Goal: Task Accomplishment & Management: Complete application form

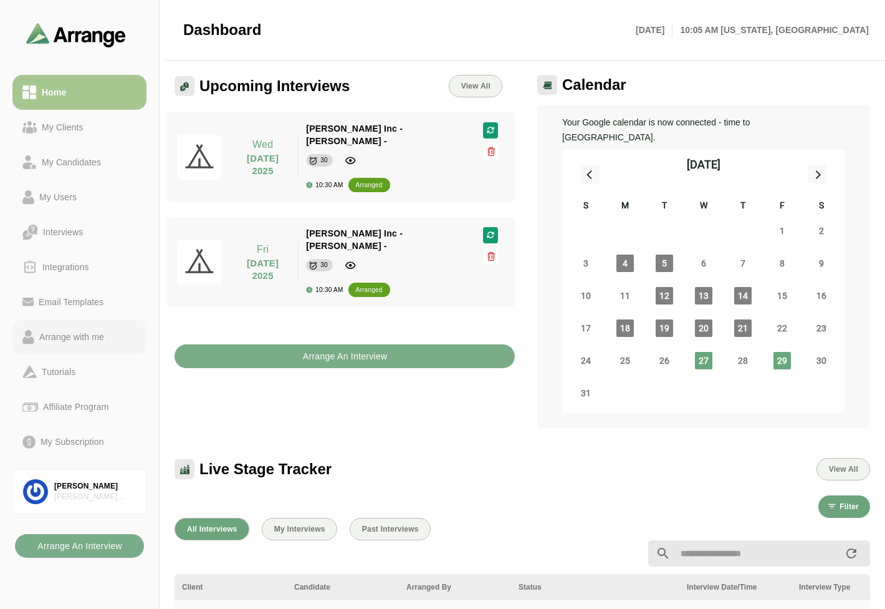
click at [56, 337] on div "Arrange with me" at bounding box center [71, 336] width 75 height 15
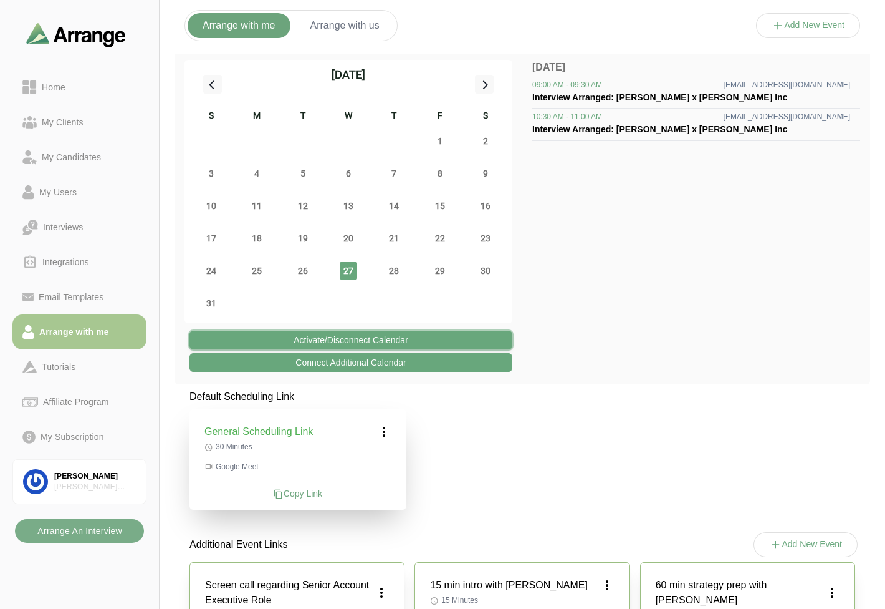
click at [403, 339] on button "Activate/Disconnect Calendar" at bounding box center [351, 340] width 323 height 19
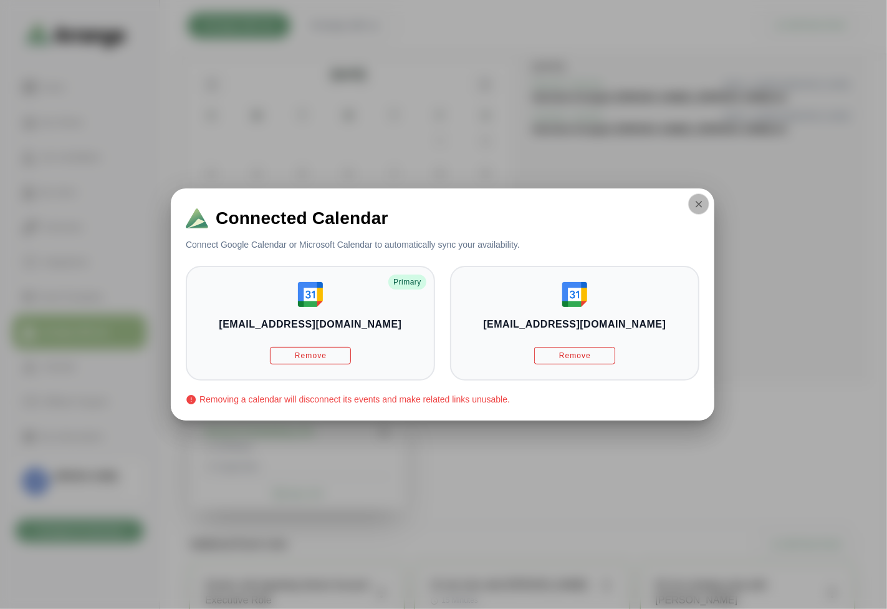
click at [692, 203] on button "button" at bounding box center [698, 203] width 21 height 21
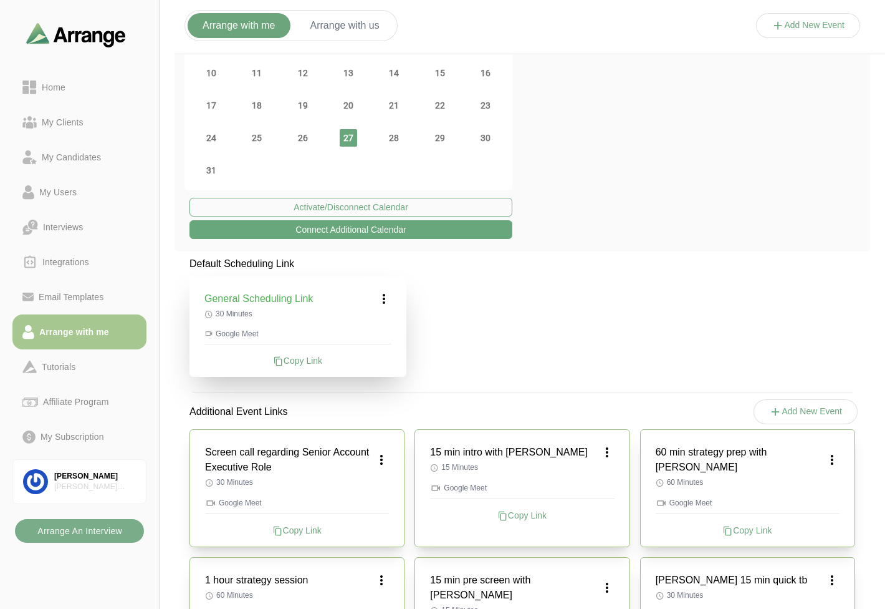
scroll to position [138, 0]
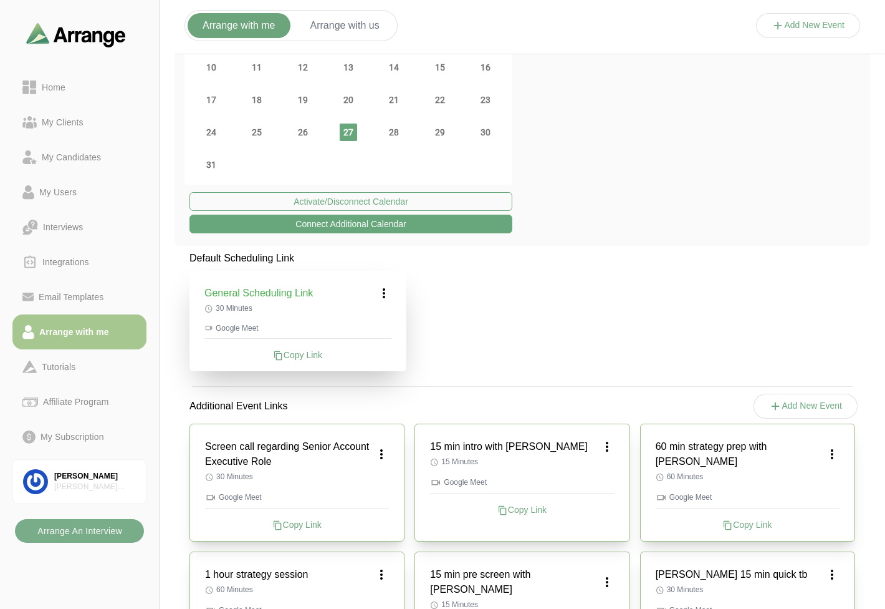
click at [359, 219] on button "Connect Additional Calendar" at bounding box center [351, 224] width 323 height 19
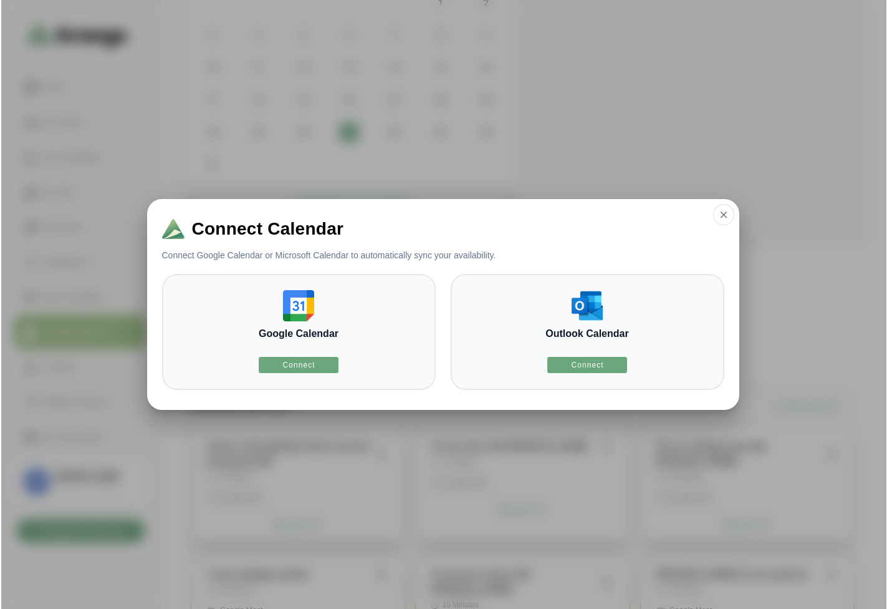
scroll to position [0, 0]
click at [725, 214] on icon "button" at bounding box center [723, 214] width 11 height 11
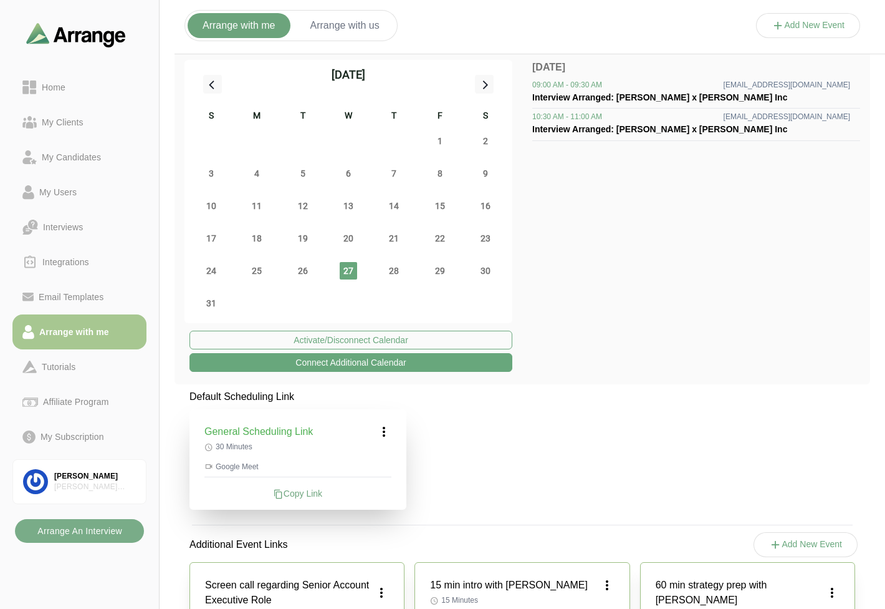
click at [384, 433] on icon at bounding box center [384, 431] width 15 height 15
click at [375, 468] on div "Edit" at bounding box center [372, 466] width 57 height 23
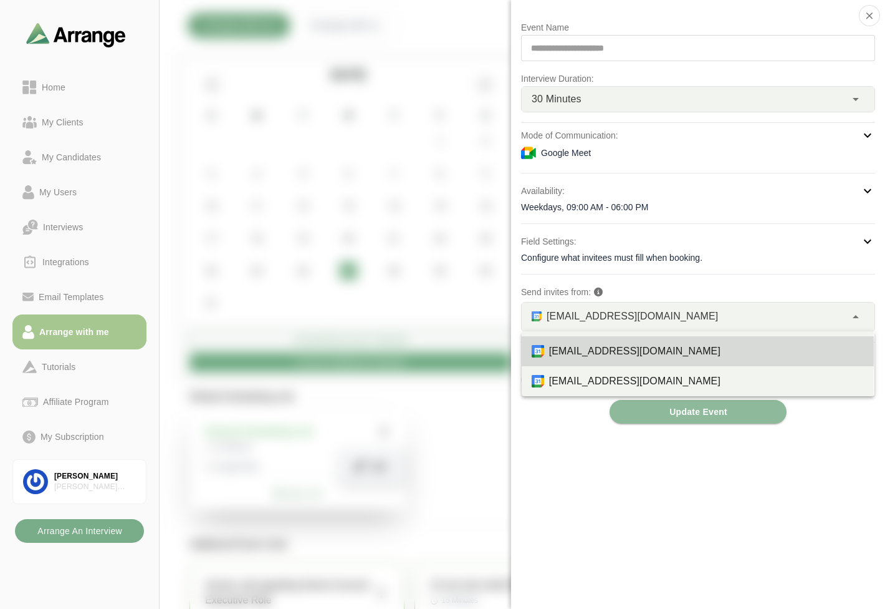
click at [689, 316] on div "bgabay88@gmail.com *" at bounding box center [684, 316] width 324 height 29
click at [699, 288] on p "Send invites from:" at bounding box center [698, 291] width 354 height 15
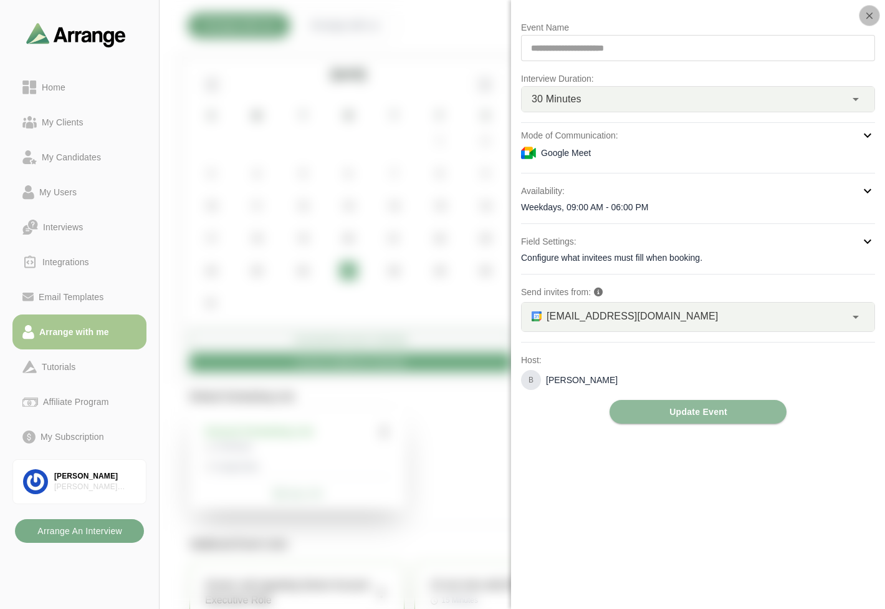
drag, startPoint x: 869, startPoint y: 22, endPoint x: 878, endPoint y: 2, distance: 21.5
click at [869, 22] on button "button" at bounding box center [869, 15] width 21 height 21
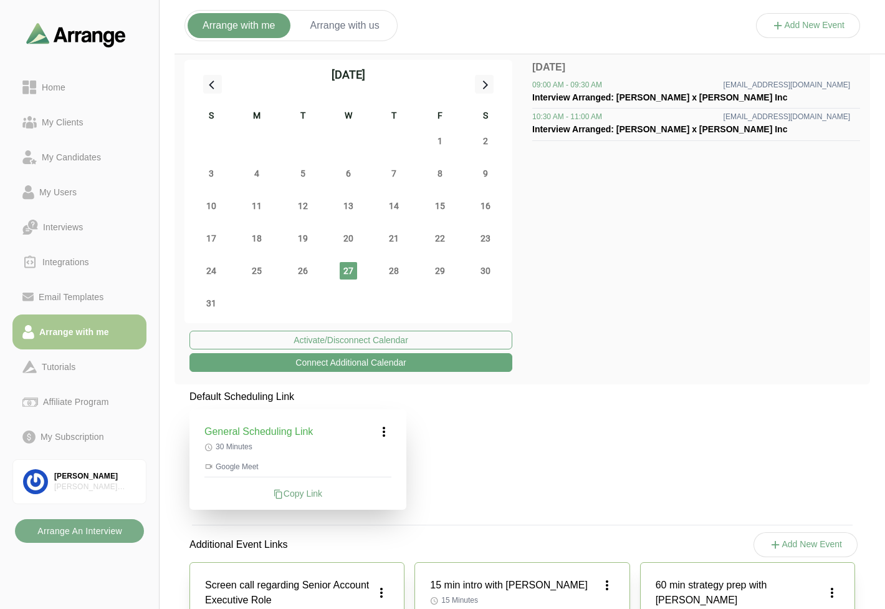
click at [385, 434] on icon at bounding box center [384, 431] width 15 height 15
click at [359, 460] on icon at bounding box center [360, 466] width 13 height 13
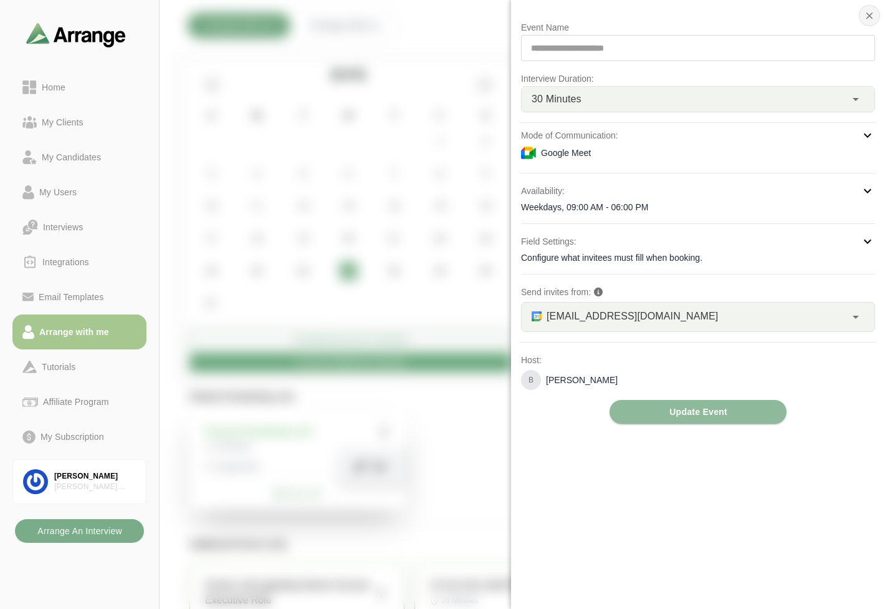
click at [873, 17] on icon "button" at bounding box center [869, 15] width 11 height 11
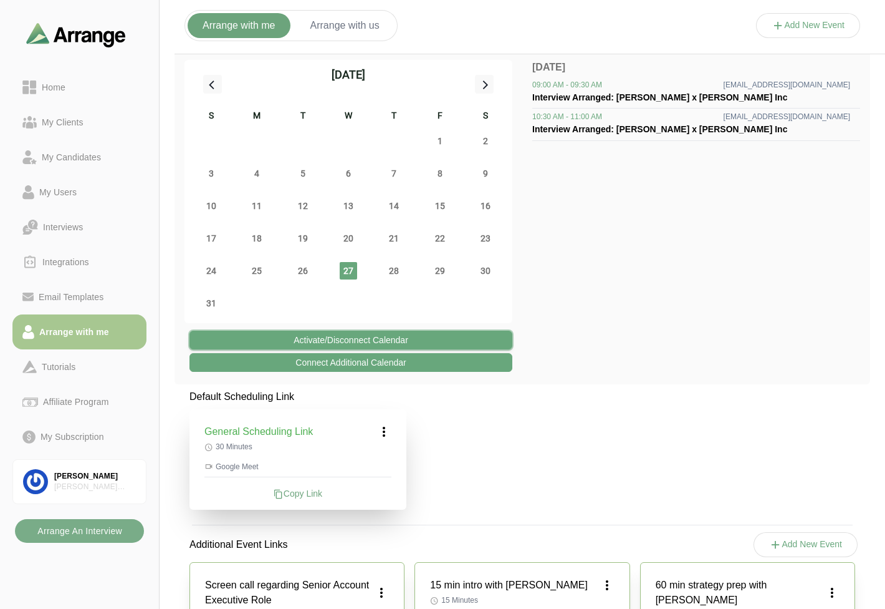
click at [418, 334] on button "Activate/Disconnect Calendar" at bounding box center [351, 340] width 323 height 19
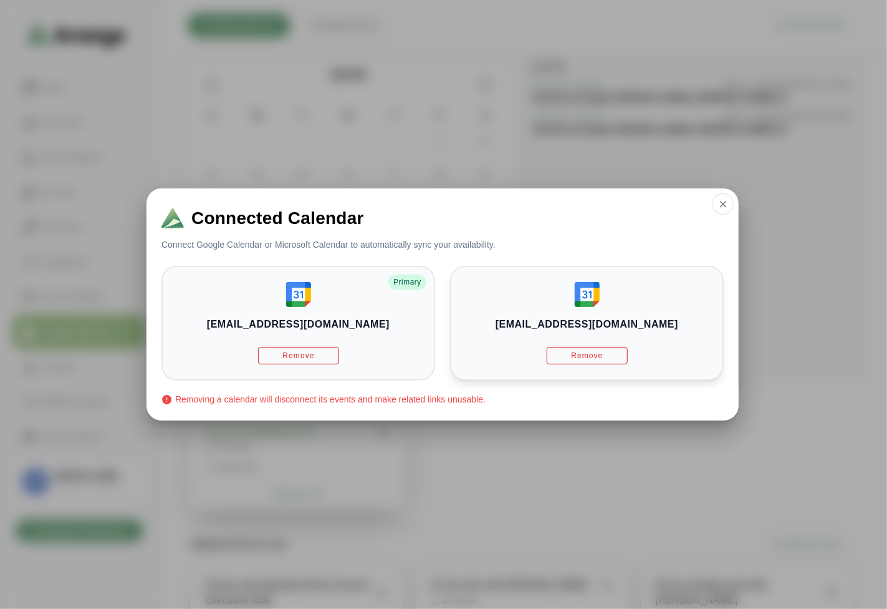
click at [629, 304] on div "briangabay@gmail.com Remove" at bounding box center [587, 323] width 274 height 115
click at [722, 200] on icon "button" at bounding box center [723, 203] width 11 height 11
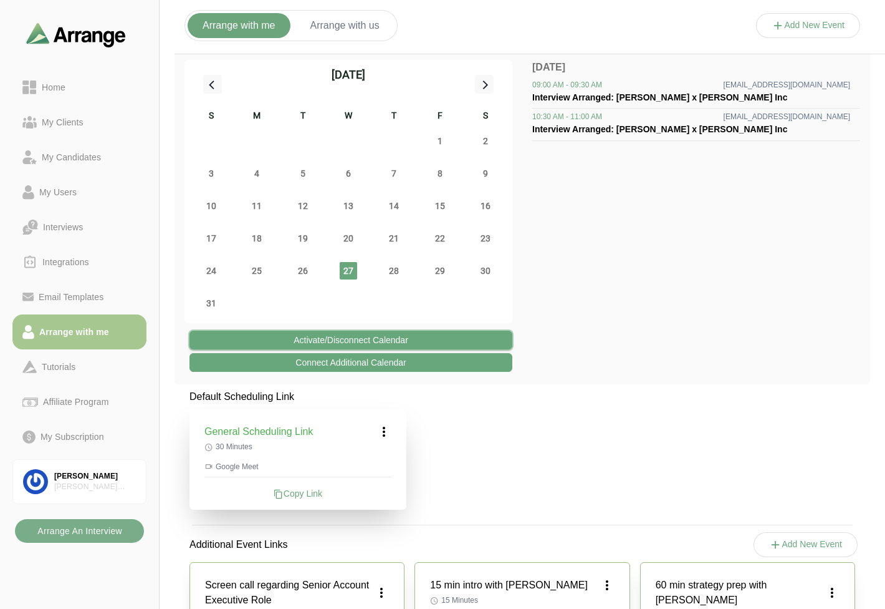
click at [394, 331] on button "Activate/Disconnect Calendar" at bounding box center [351, 340] width 323 height 19
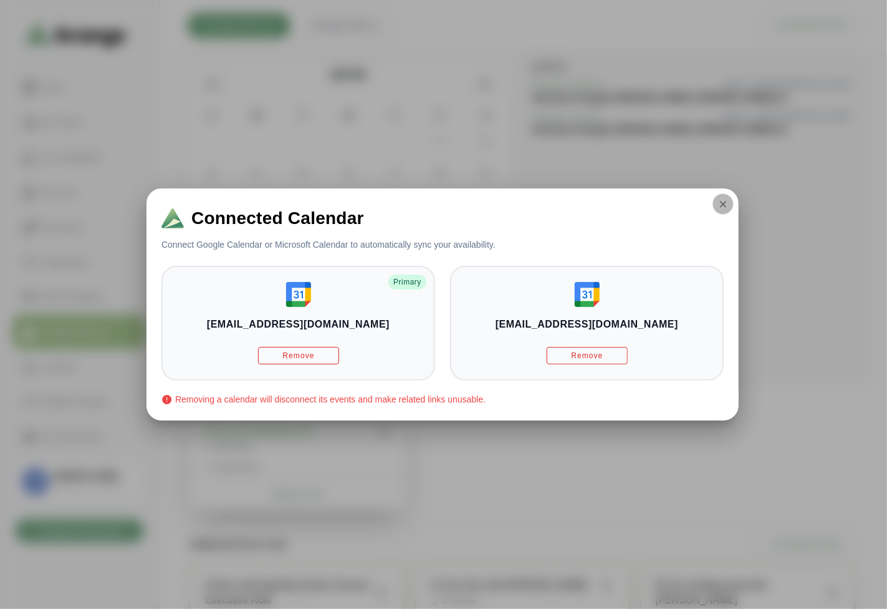
click at [725, 208] on icon "button" at bounding box center [723, 203] width 11 height 11
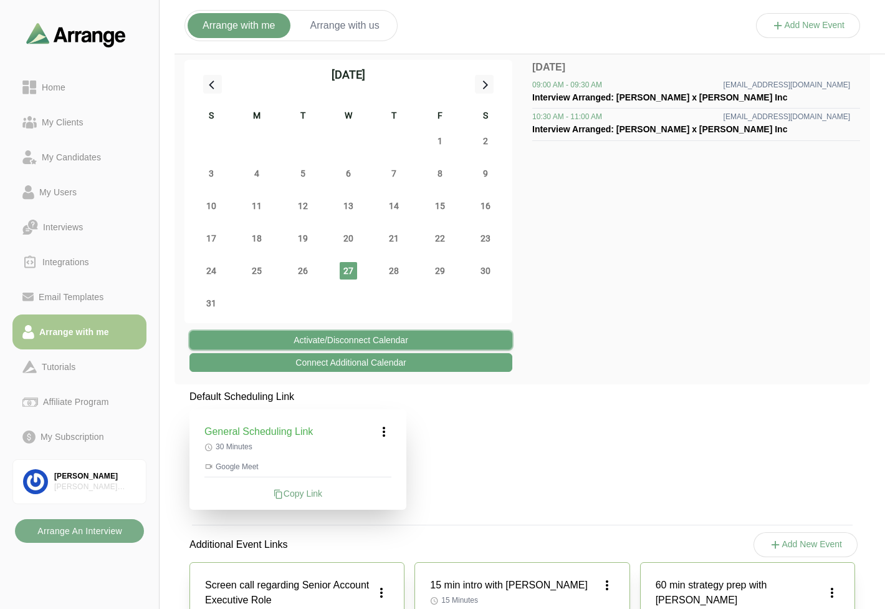
click at [372, 337] on button "Activate/Disconnect Calendar" at bounding box center [351, 340] width 323 height 19
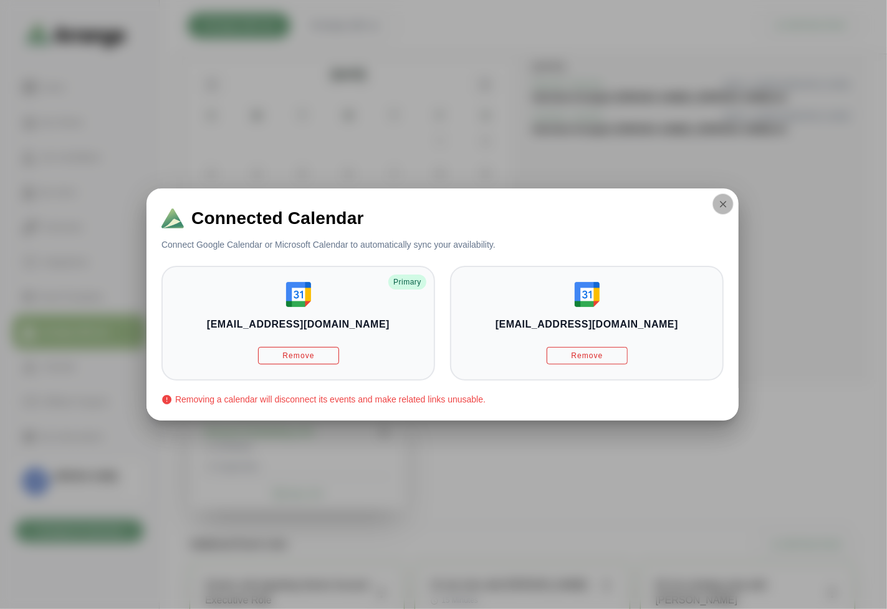
click at [720, 206] on icon "button" at bounding box center [723, 203] width 11 height 11
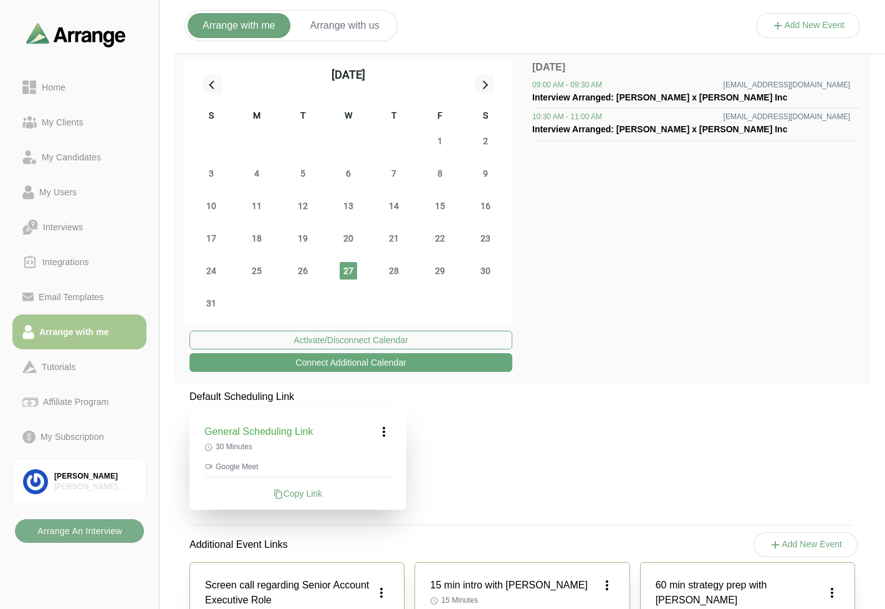
drag, startPoint x: 565, startPoint y: 433, endPoint x: 544, endPoint y: 427, distance: 22.3
click at [71, 472] on div "[PERSON_NAME]" at bounding box center [95, 476] width 82 height 11
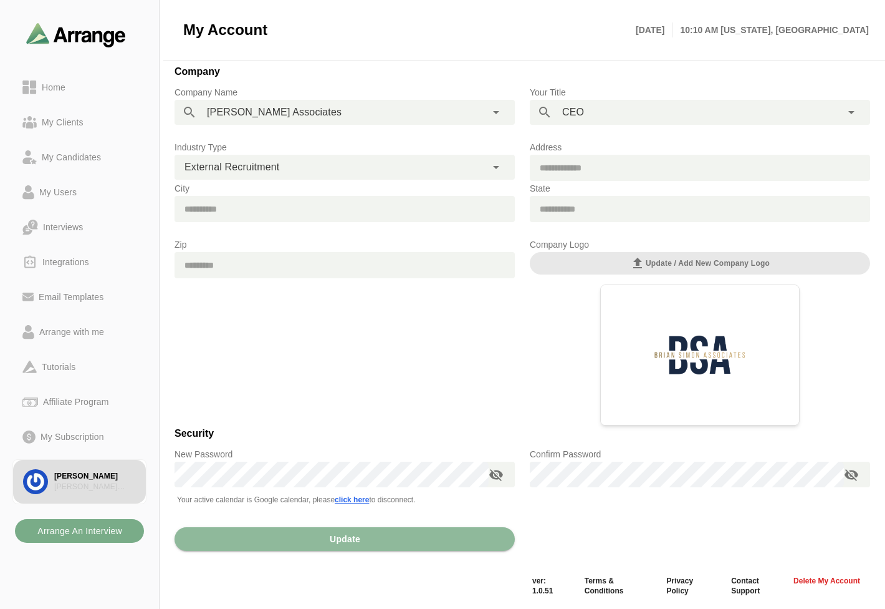
scroll to position [132, 0]
click at [277, 170] on span "External Recruitment" at bounding box center [232, 166] width 95 height 16
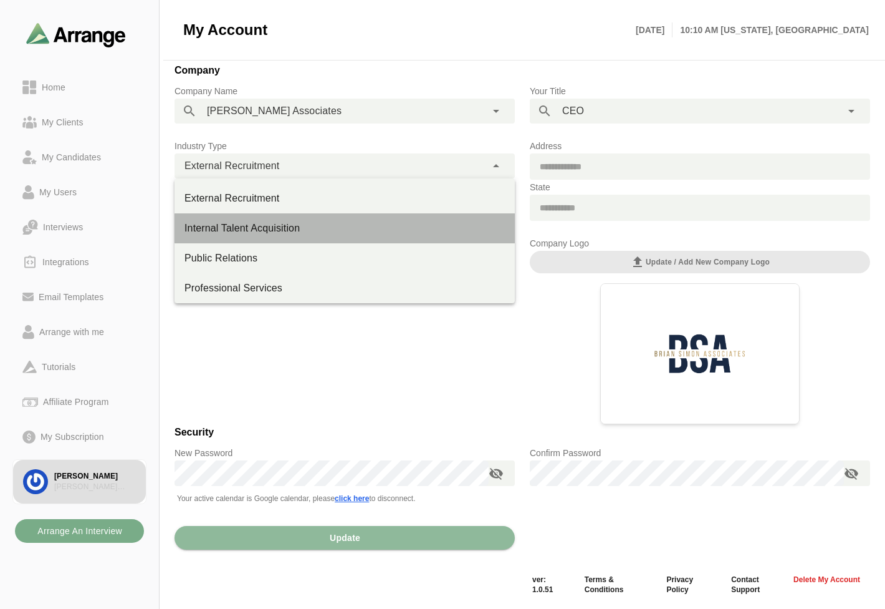
click at [251, 229] on div "Internal Talent Acquisition" at bounding box center [345, 228] width 321 height 15
type input "**********"
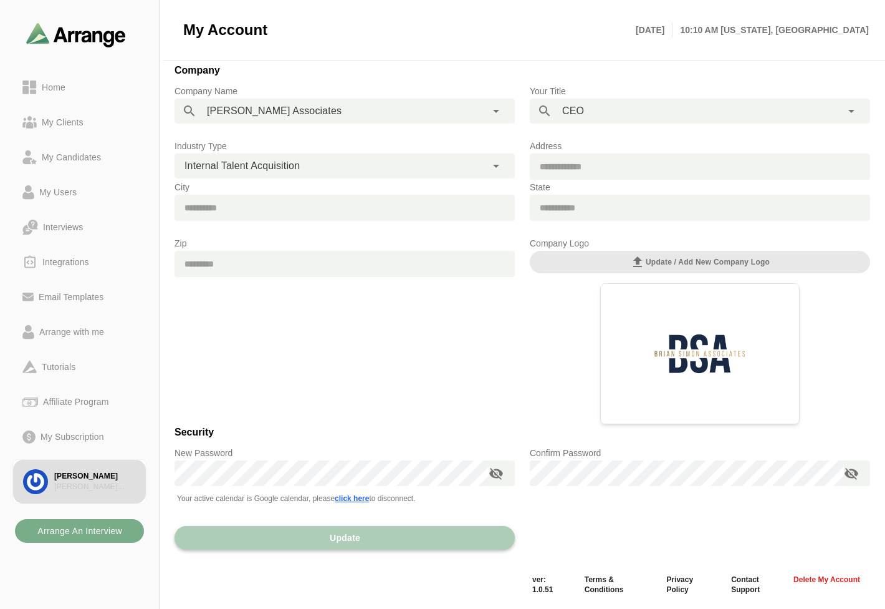
click at [347, 534] on span "Update" at bounding box center [344, 538] width 31 height 24
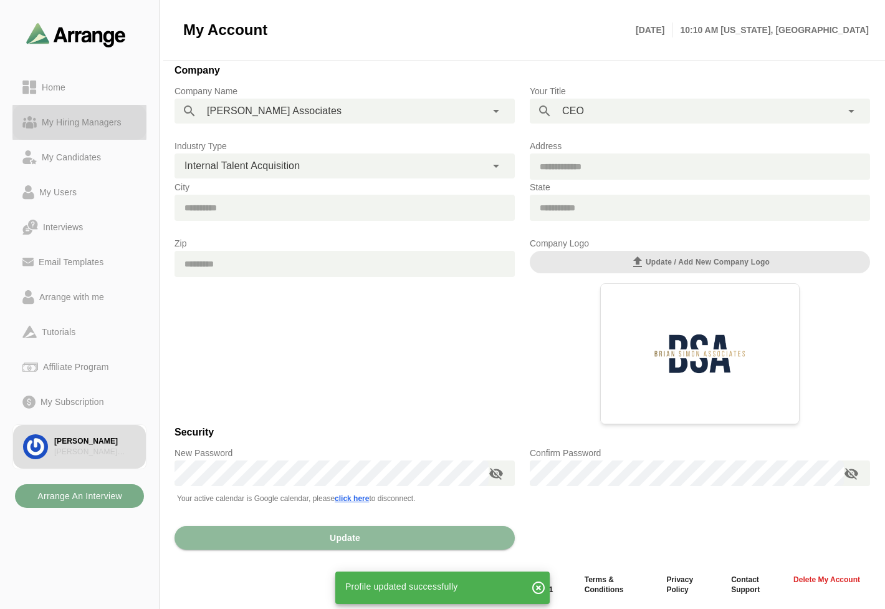
click at [56, 115] on div "My Hiring Managers" at bounding box center [82, 122] width 90 height 15
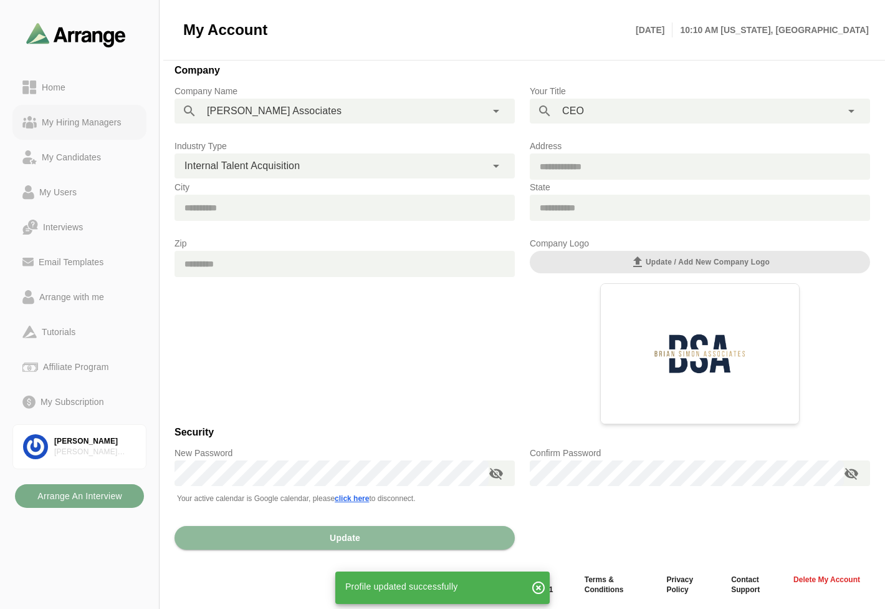
scroll to position [4, 0]
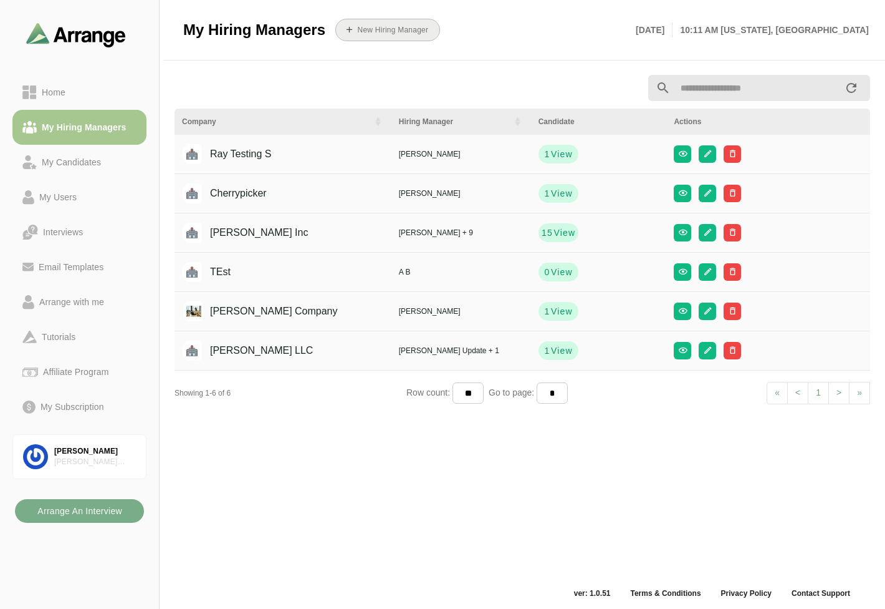
click at [391, 30] on b "New Hiring Manager" at bounding box center [393, 30] width 72 height 9
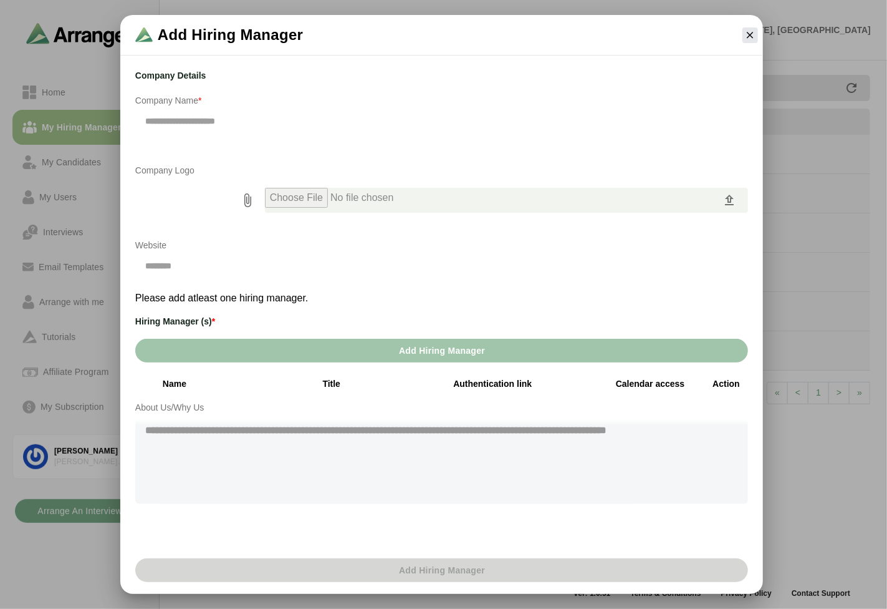
click at [319, 346] on button "Add Hiring Manager" at bounding box center [441, 351] width 613 height 24
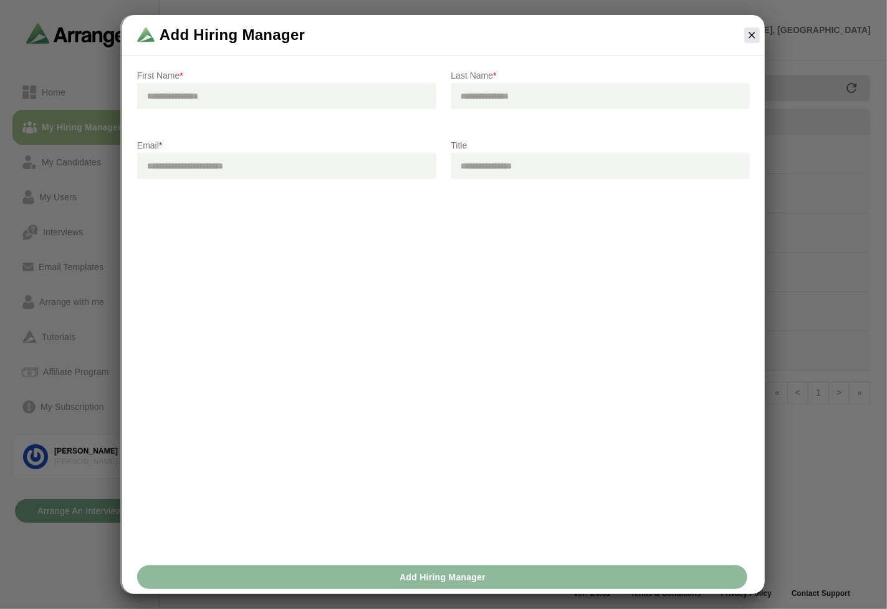
click at [229, 103] on input "text" at bounding box center [286, 96] width 299 height 26
type input "*****"
type input "***"
type input "**********"
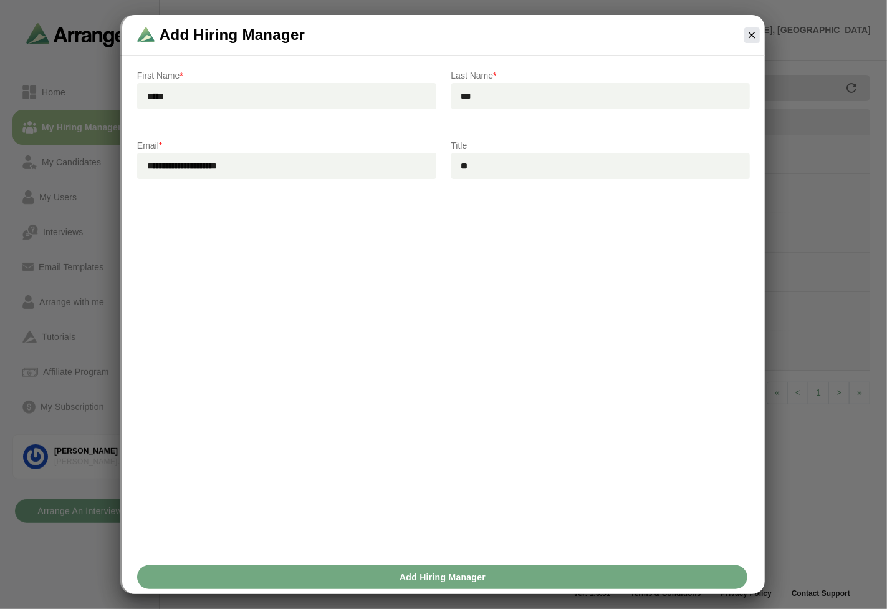
type input "**"
click at [382, 568] on button "Add Hiring Manager" at bounding box center [442, 577] width 610 height 24
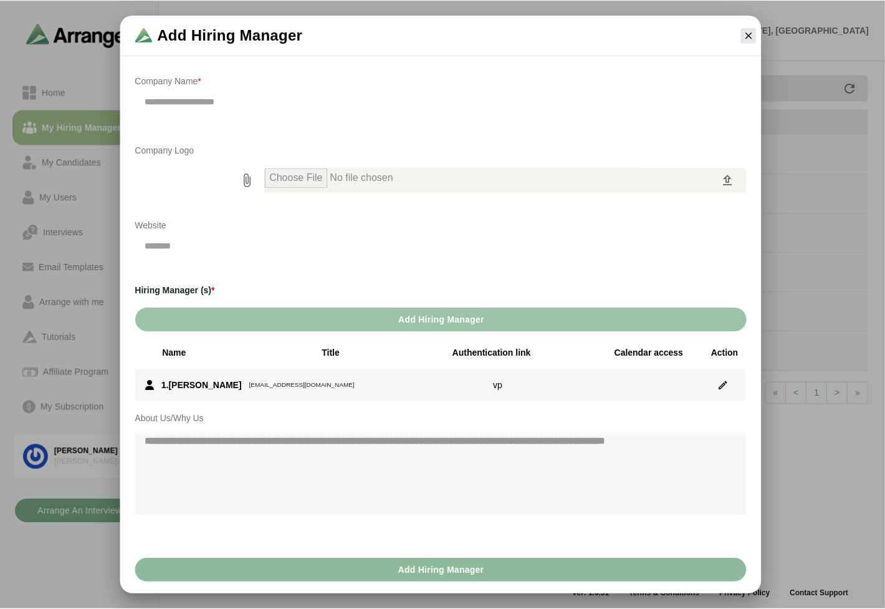
scroll to position [29, 0]
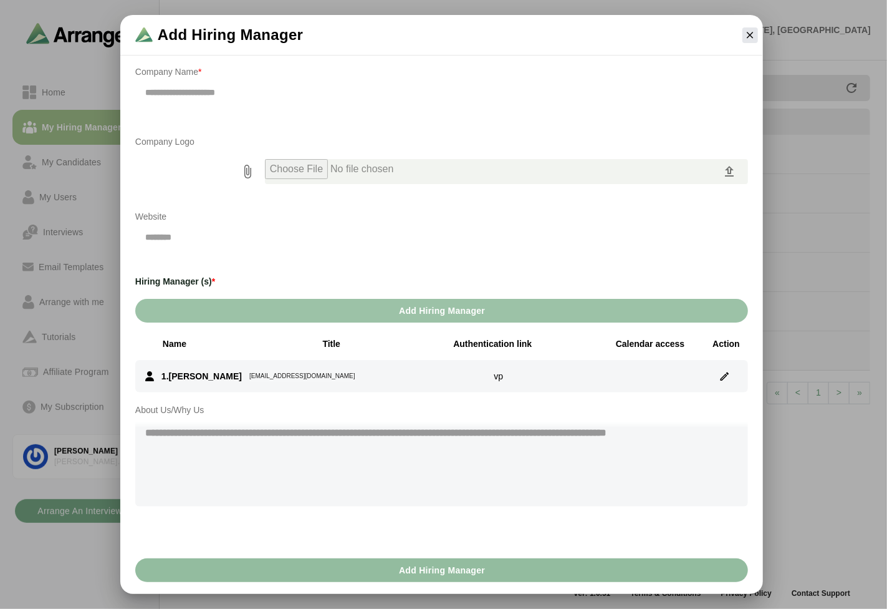
click at [458, 571] on span "Add Hiring Manager" at bounding box center [441, 570] width 87 height 24
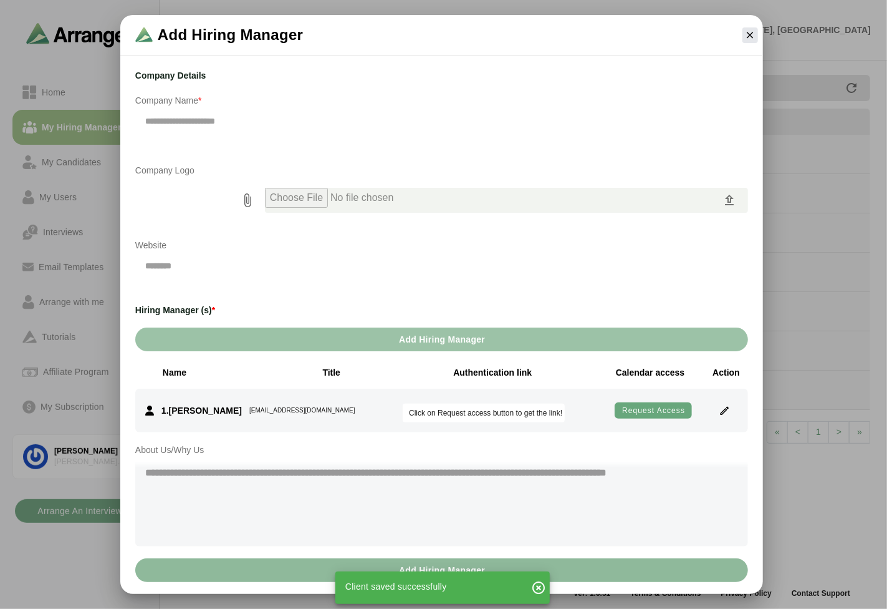
click at [539, 587] on icon "button" at bounding box center [538, 587] width 15 height 15
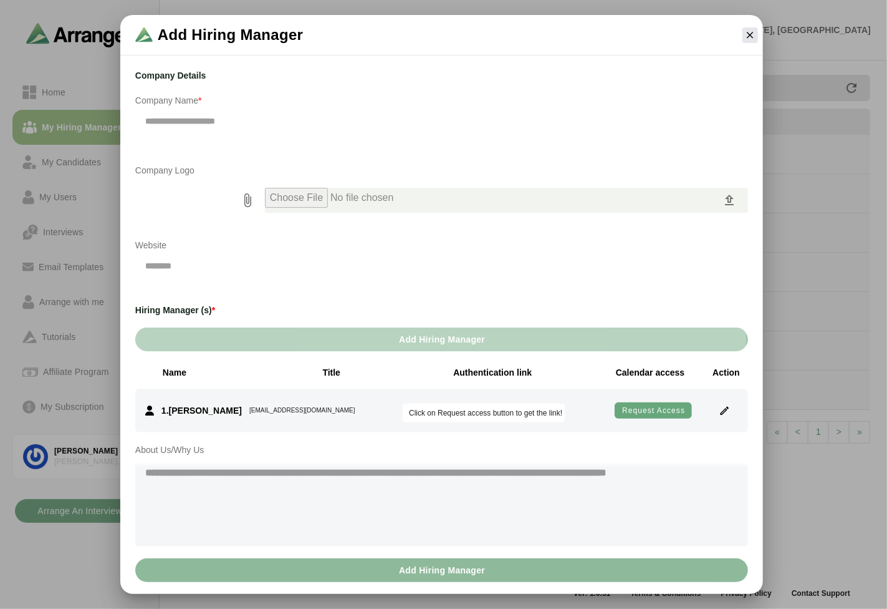
click at [519, 327] on button "Add Hiring Manager" at bounding box center [441, 339] width 613 height 24
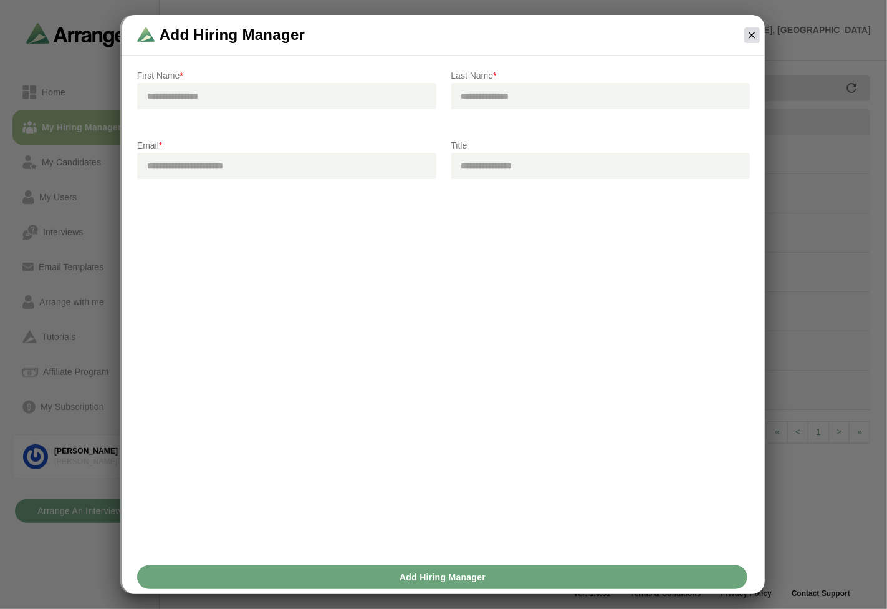
click at [749, 31] on icon "button" at bounding box center [752, 34] width 11 height 11
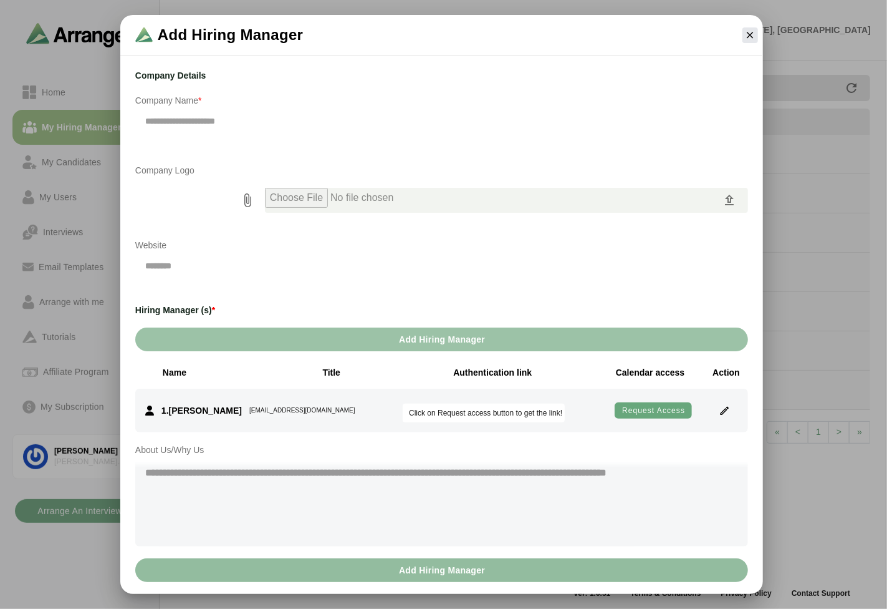
click at [466, 578] on span "Add Hiring Manager" at bounding box center [441, 570] width 87 height 24
click at [753, 40] on icon "button" at bounding box center [750, 34] width 11 height 11
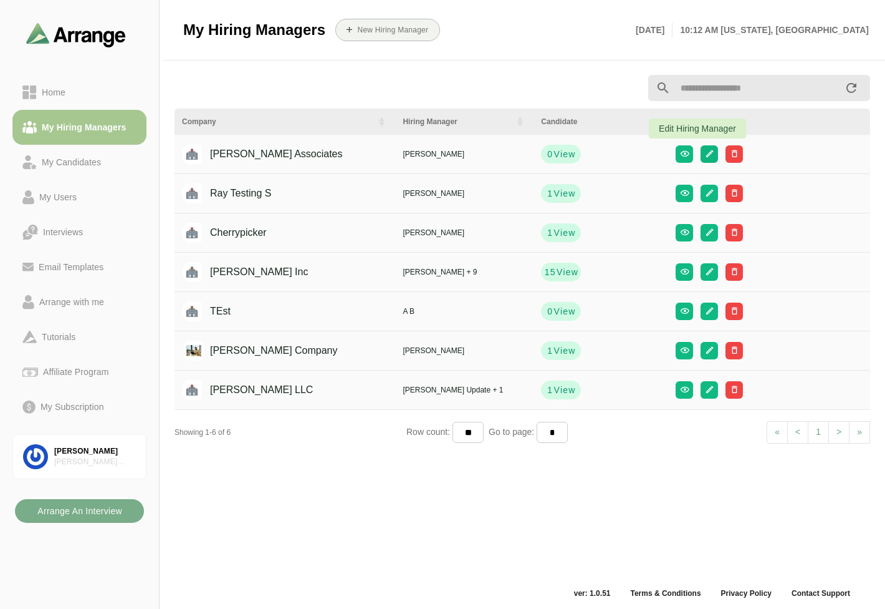
click at [701, 155] on button "button" at bounding box center [709, 153] width 17 height 17
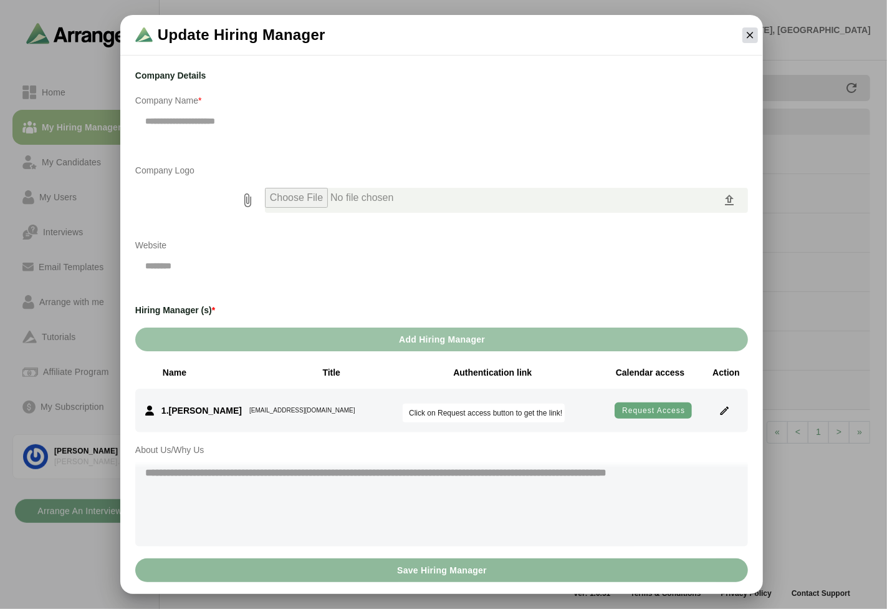
click at [743, 37] on button "button" at bounding box center [751, 35] width 16 height 16
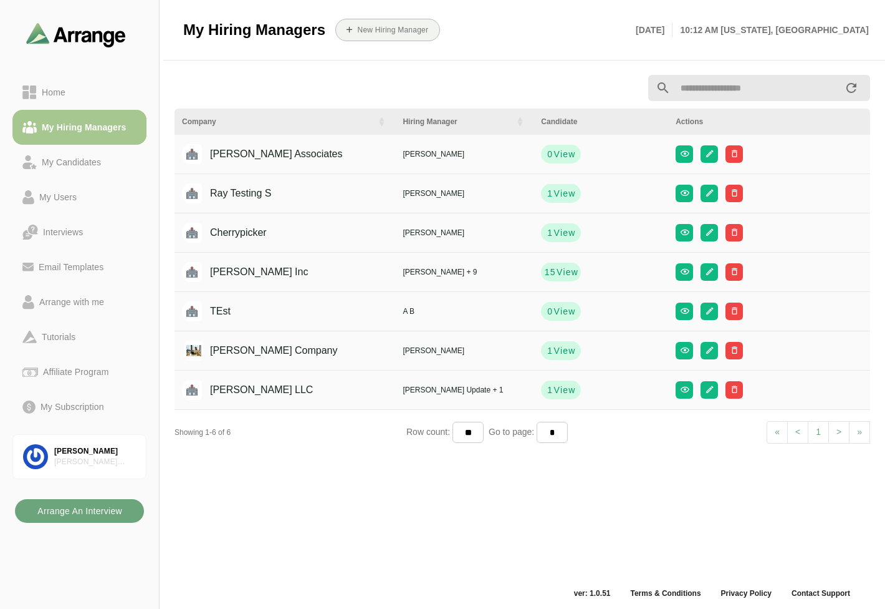
click at [65, 509] on b "Arrange An Interview" at bounding box center [79, 511] width 85 height 24
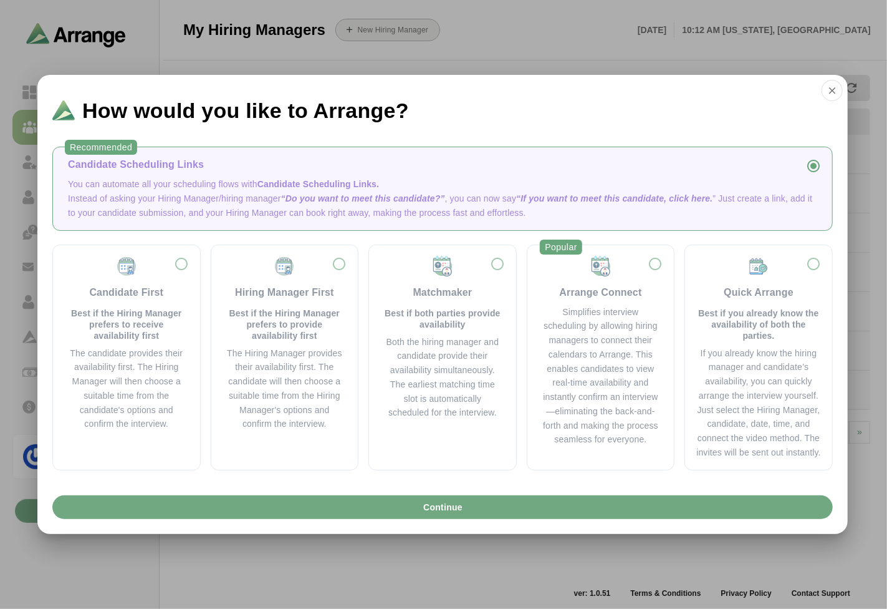
click at [345, 506] on button "Continue" at bounding box center [442, 507] width 781 height 24
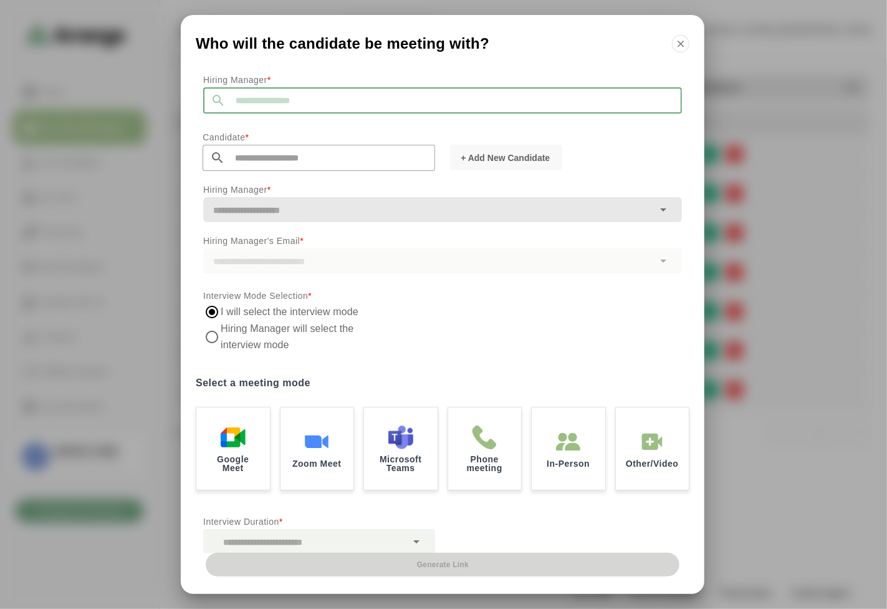
click at [295, 99] on input "text" at bounding box center [454, 100] width 456 height 26
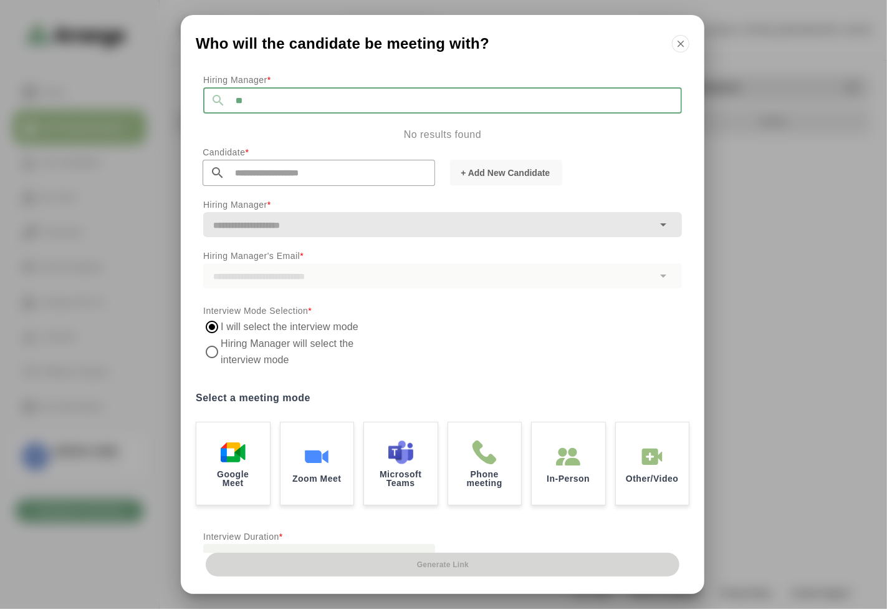
type input "*"
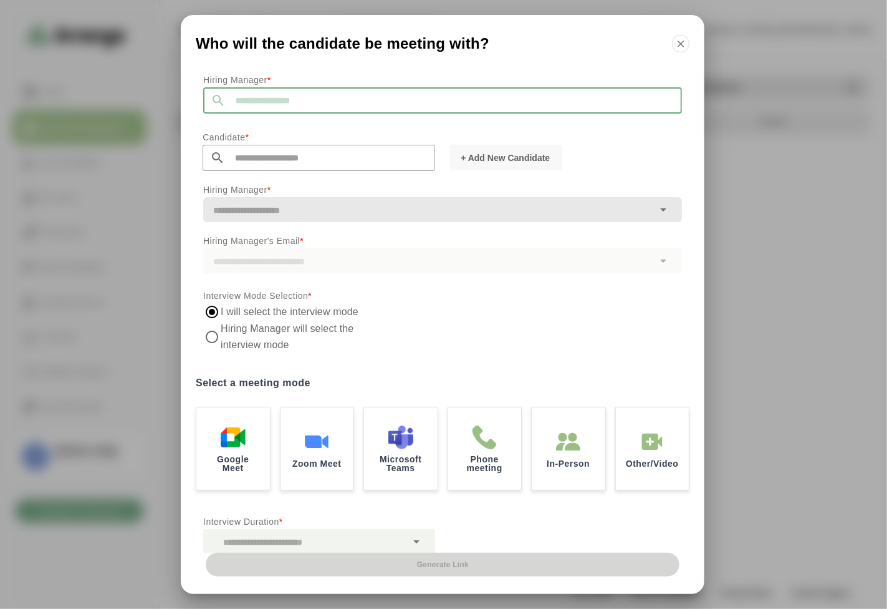
click at [295, 99] on input "text" at bounding box center [454, 100] width 456 height 26
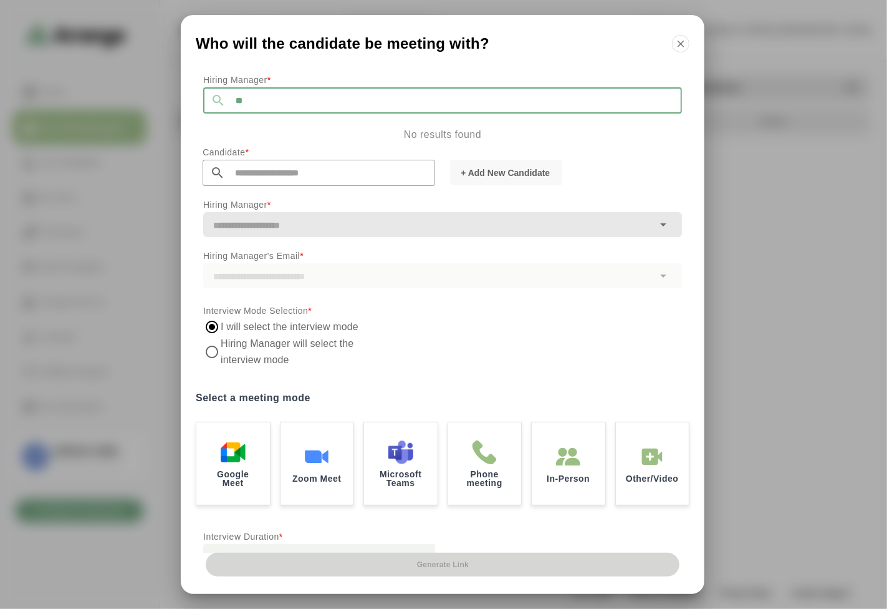
type input "*"
type input "*****"
click at [688, 47] on button "button" at bounding box center [680, 43] width 17 height 17
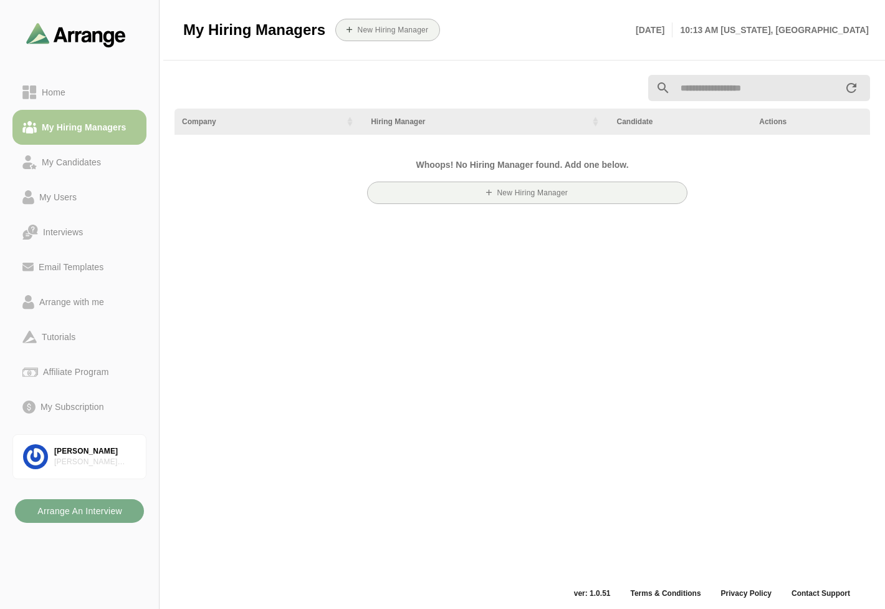
click at [88, 120] on div "My Hiring Managers" at bounding box center [84, 127] width 94 height 15
click at [94, 81] on link "Home" at bounding box center [79, 92] width 134 height 35
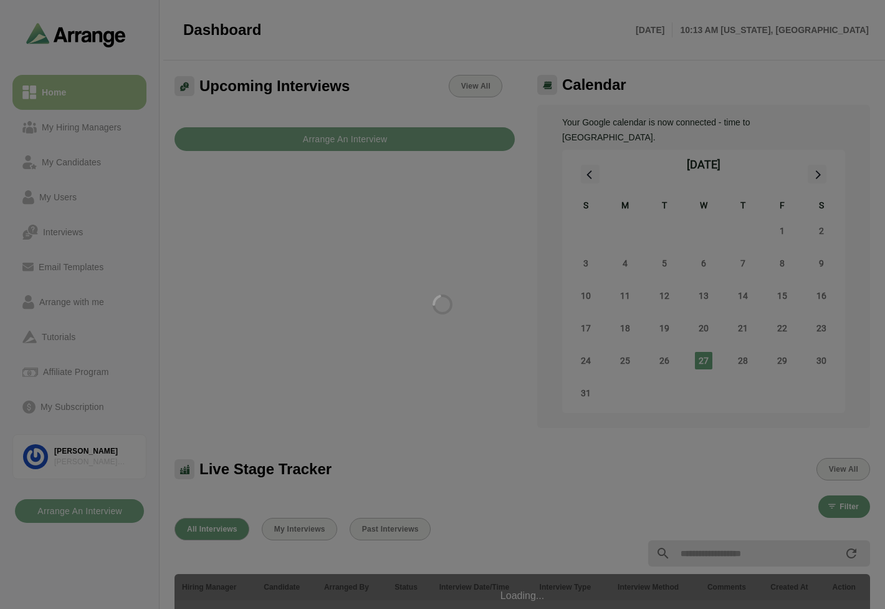
click at [73, 117] on div at bounding box center [442, 304] width 885 height 609
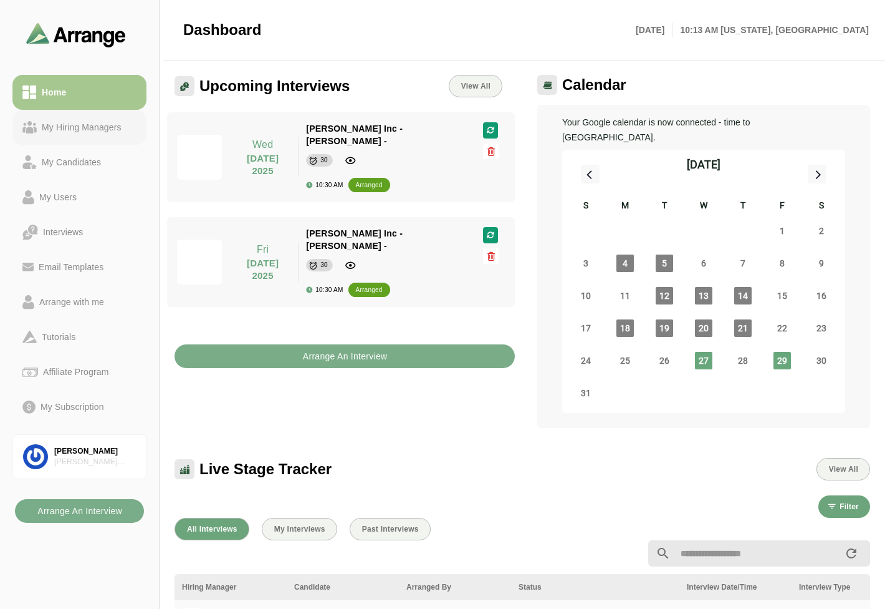
click at [82, 129] on div "My Hiring Managers" at bounding box center [82, 127] width 90 height 15
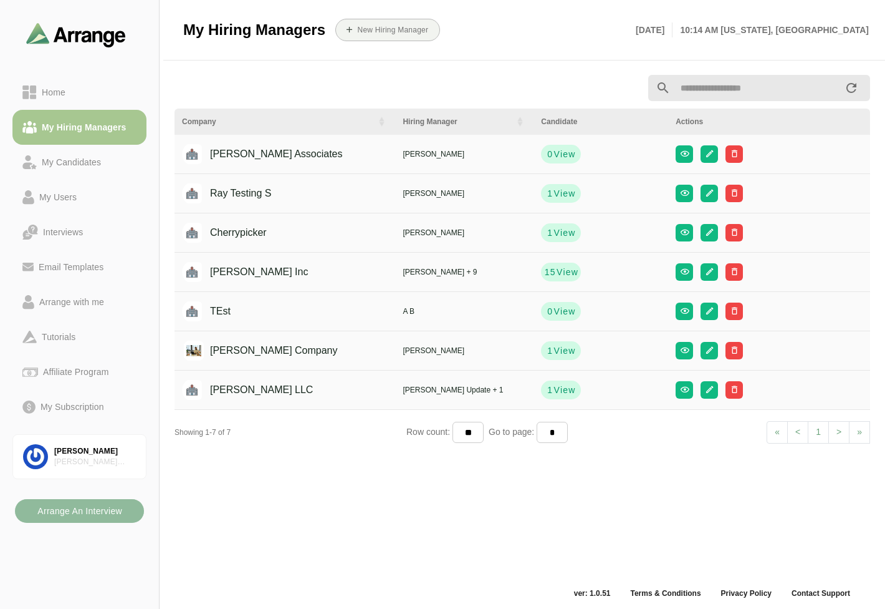
click at [67, 510] on b "Arrange An Interview" at bounding box center [79, 511] width 85 height 24
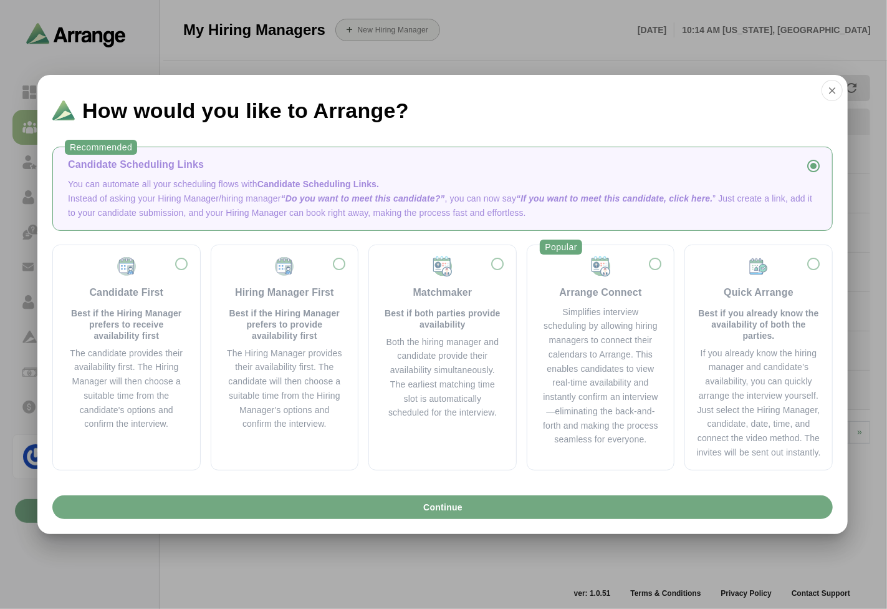
click at [533, 509] on button "Continue" at bounding box center [442, 507] width 781 height 24
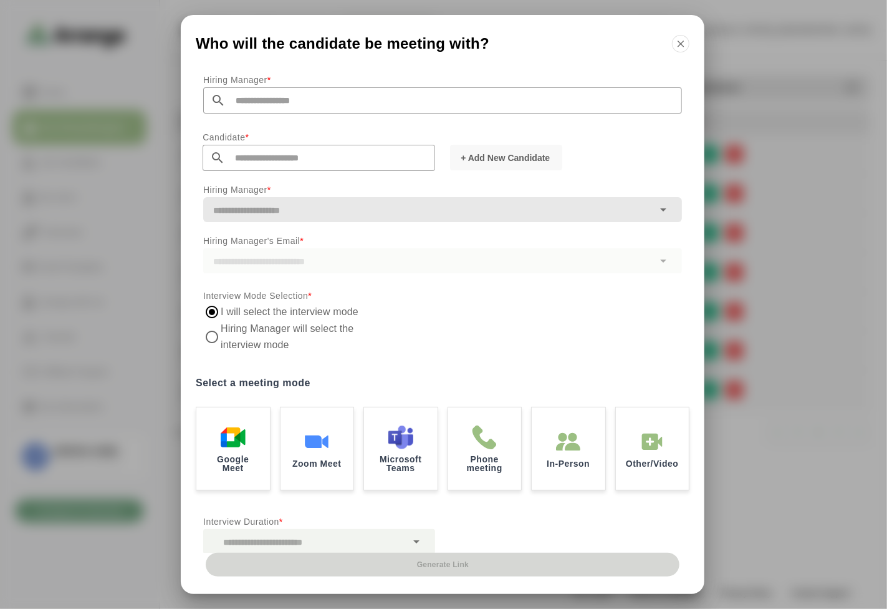
click at [277, 109] on input "text" at bounding box center [454, 100] width 456 height 26
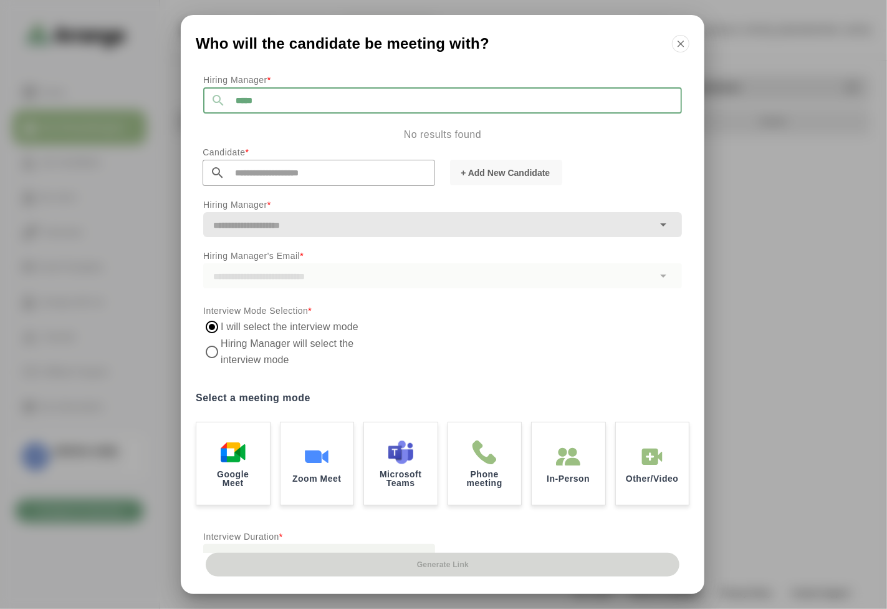
click at [265, 100] on input "*****" at bounding box center [454, 100] width 456 height 26
click at [226, 97] on input "*********" at bounding box center [454, 100] width 456 height 26
type input "*********"
click at [672, 44] on button "button" at bounding box center [680, 43] width 17 height 17
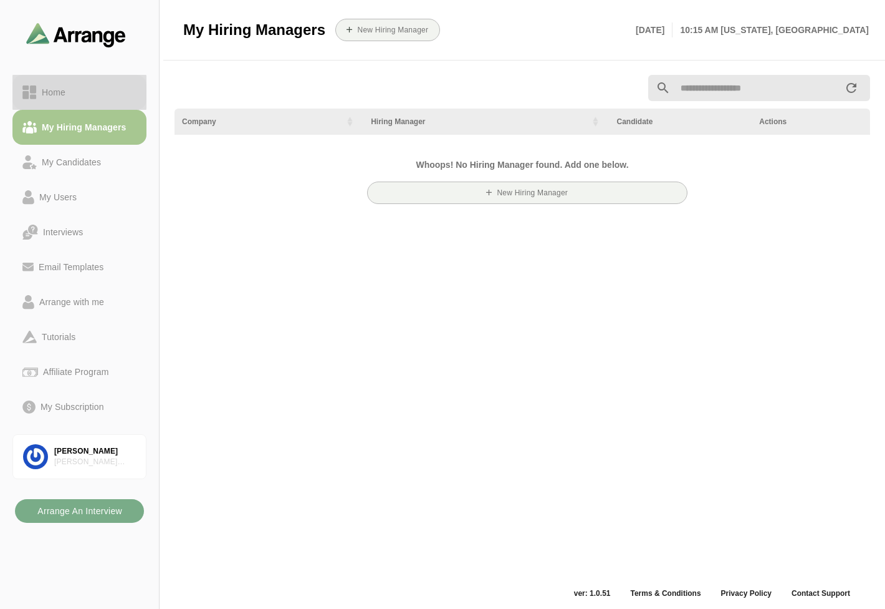
click at [65, 90] on div "Home" at bounding box center [54, 92] width 34 height 15
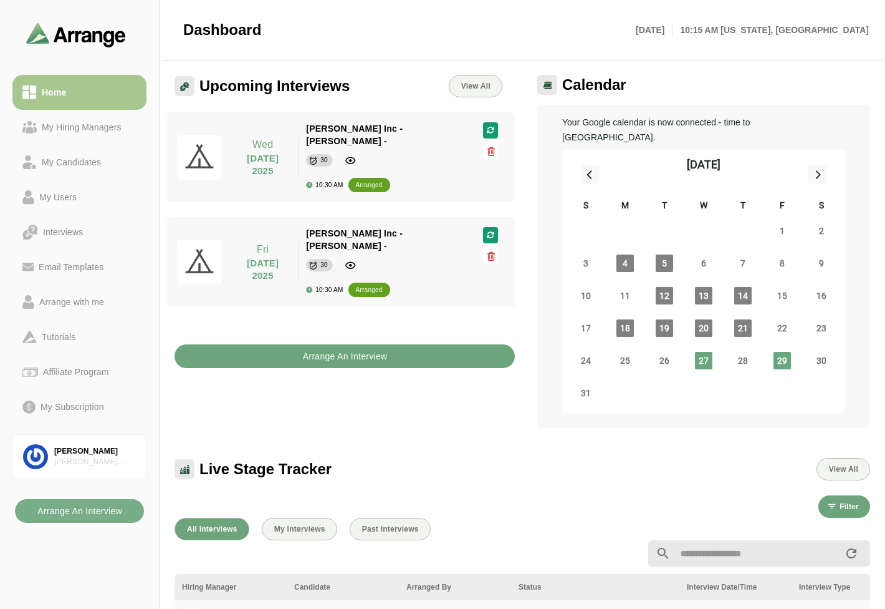
click at [277, 344] on button "Arrange An Interview" at bounding box center [345, 356] width 340 height 24
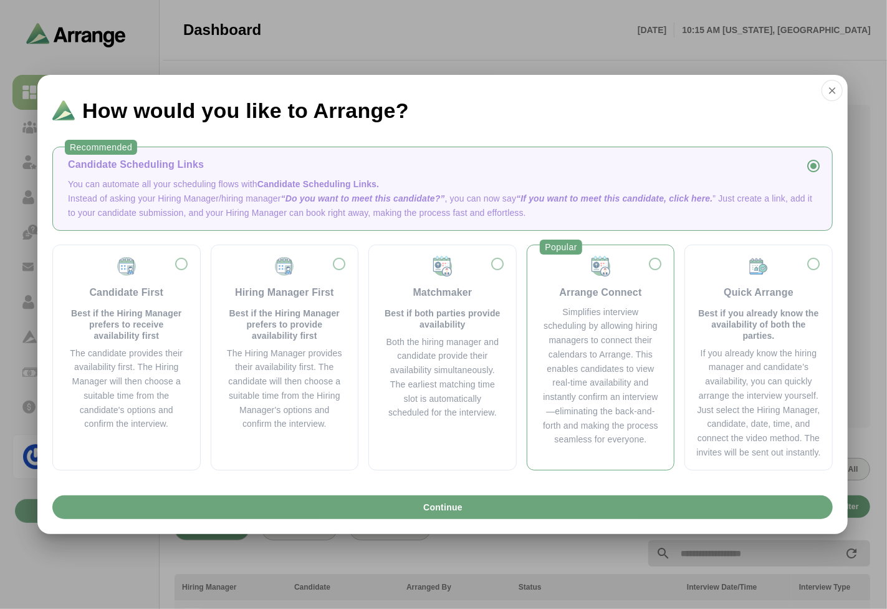
click at [555, 329] on div "Simplifies interview scheduling by allowing hiring managers to connect their ca…" at bounding box center [601, 376] width 117 height 142
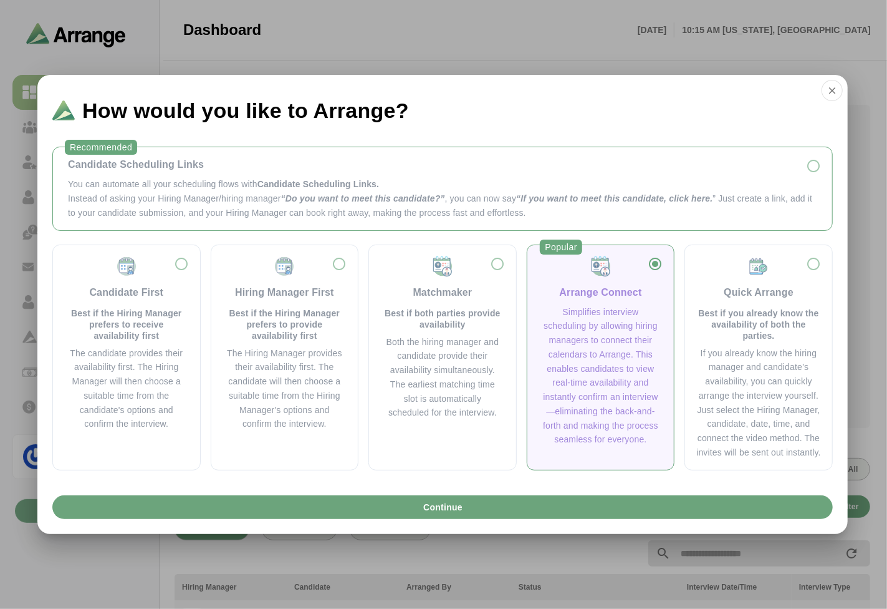
click at [521, 206] on p "Instead of asking your Hiring Manager/hiring manager “Do you want to meet this …" at bounding box center [443, 205] width 750 height 29
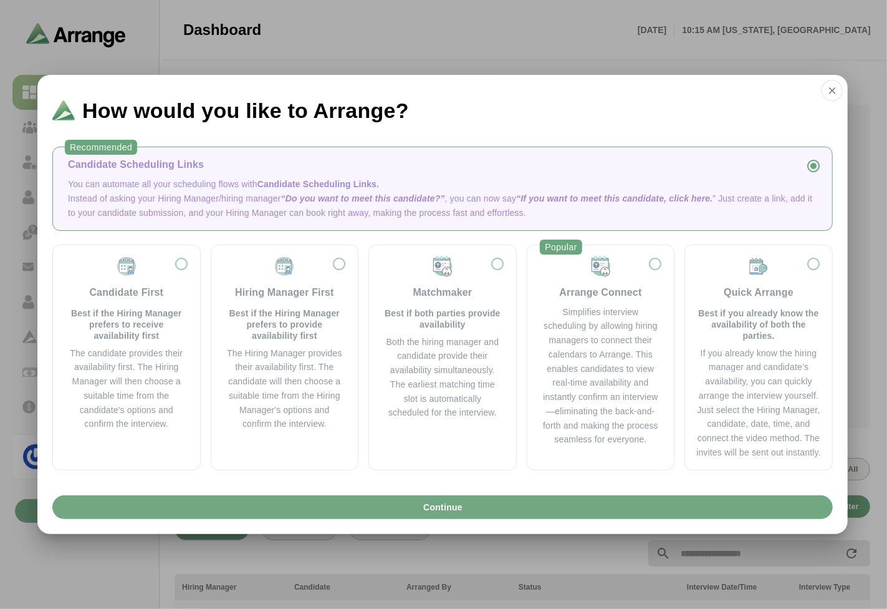
click at [432, 513] on span "Continue" at bounding box center [443, 507] width 40 height 24
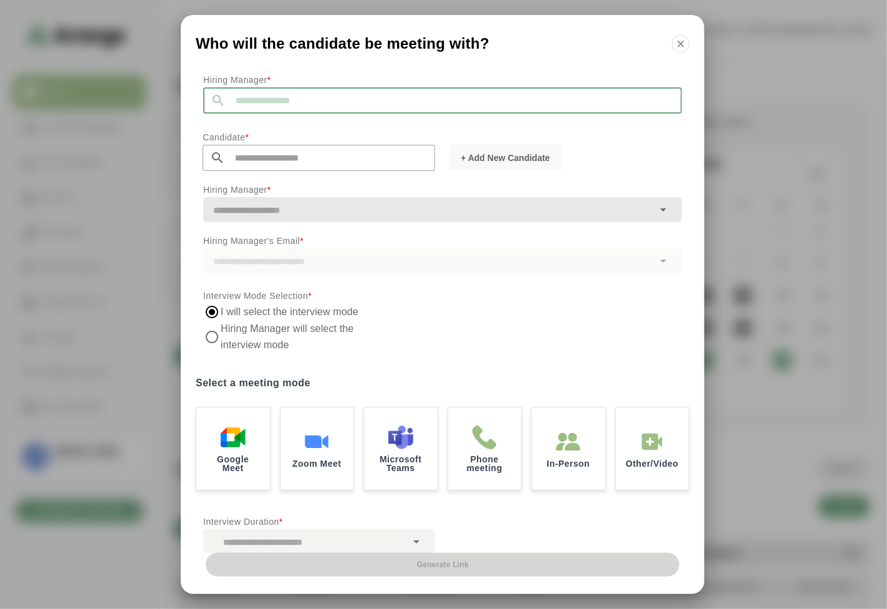
click at [316, 108] on input "text" at bounding box center [454, 100] width 456 height 26
type input "*"
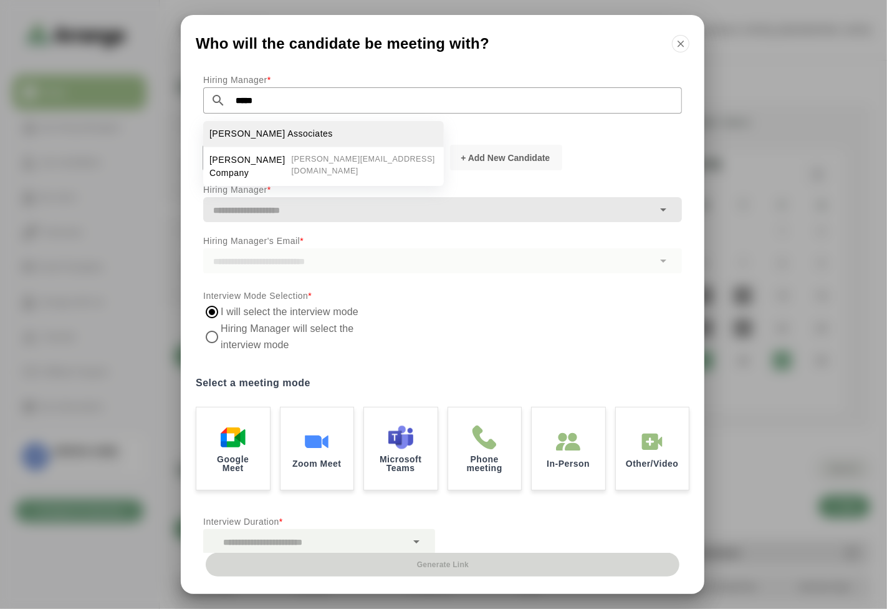
click at [269, 132] on span "[PERSON_NAME] Associates" at bounding box center [271, 133] width 123 height 13
type input "**********"
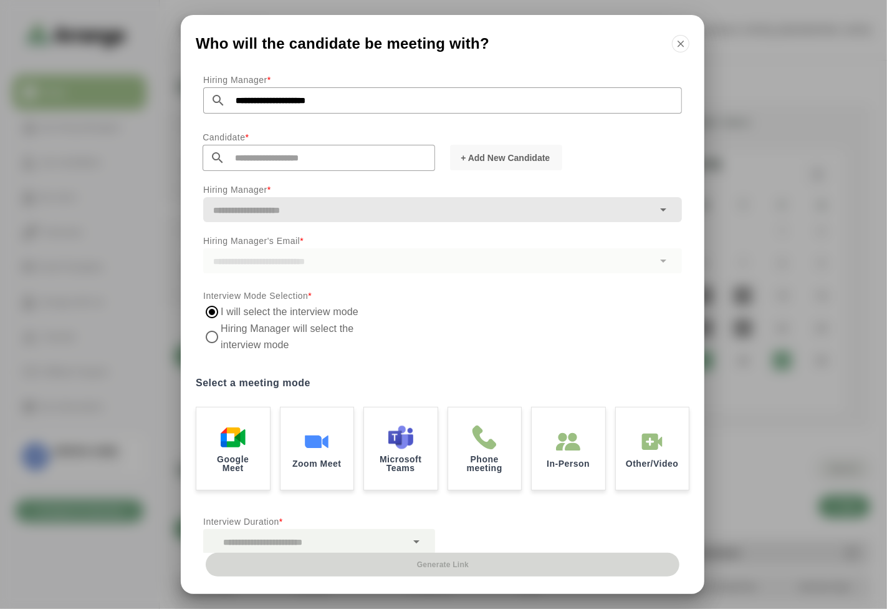
click at [291, 216] on input "text" at bounding box center [428, 209] width 450 height 17
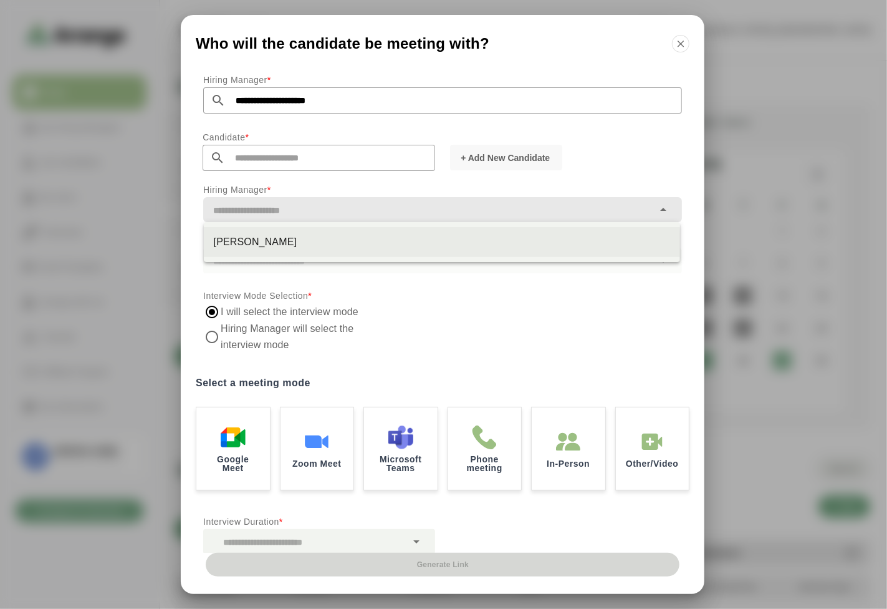
click at [248, 253] on div "Brock Les" at bounding box center [442, 242] width 477 height 30
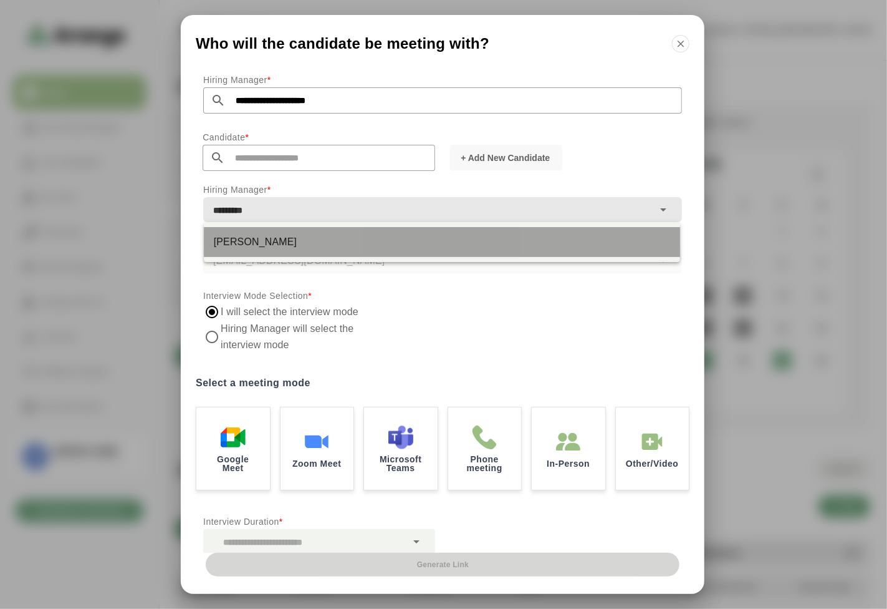
type input "*********"
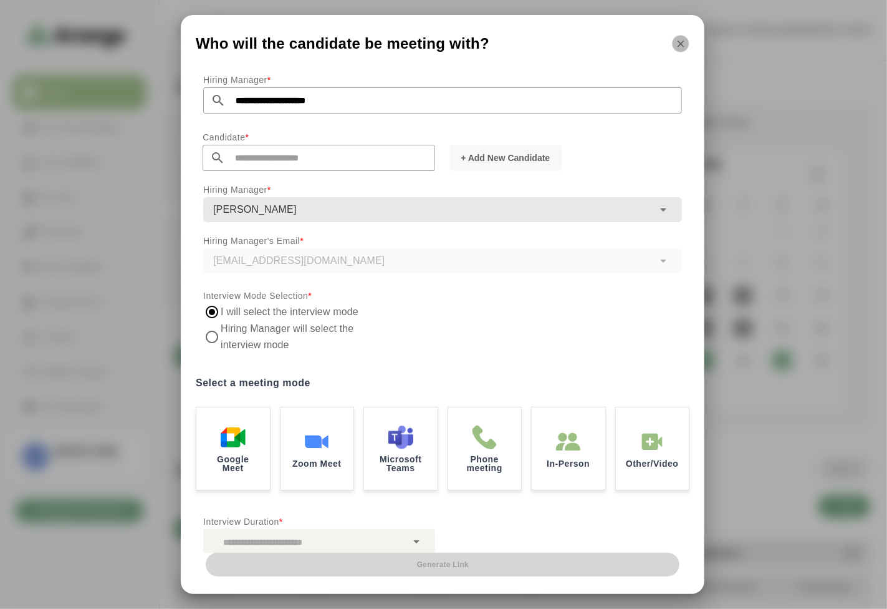
click at [686, 36] on button "button" at bounding box center [680, 43] width 17 height 17
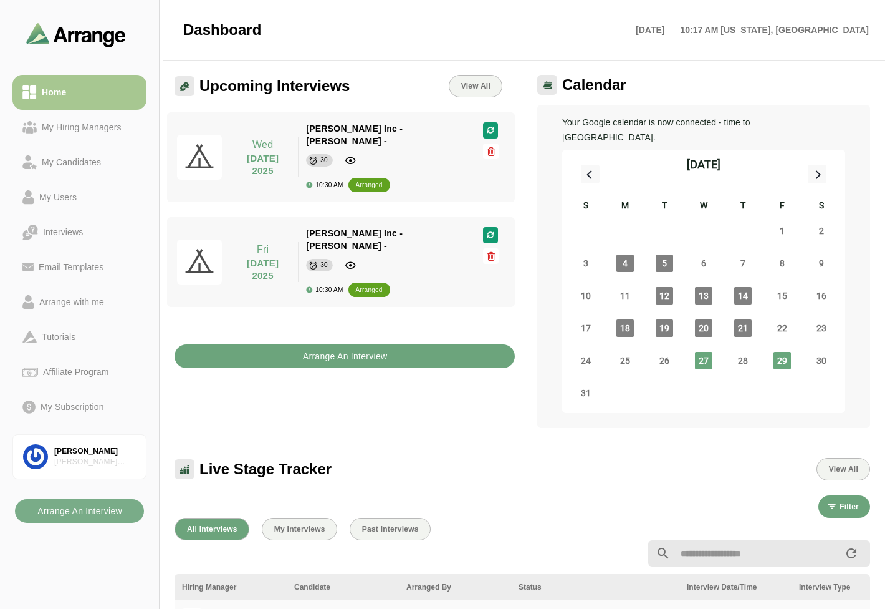
click at [304, 344] on b "Arrange An Interview" at bounding box center [344, 356] width 85 height 24
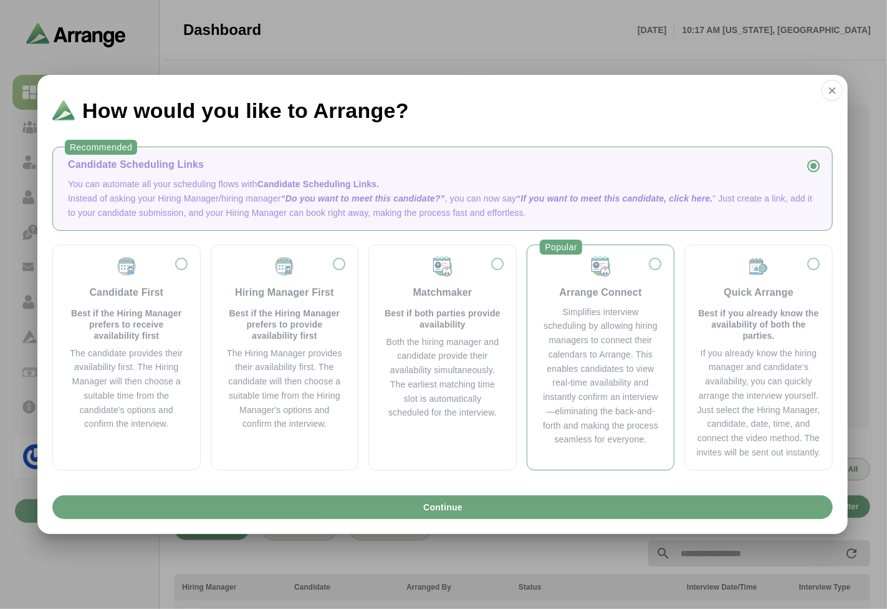
click at [583, 344] on div "Simplifies interview scheduling by allowing hiring managers to connect their ca…" at bounding box center [601, 376] width 117 height 142
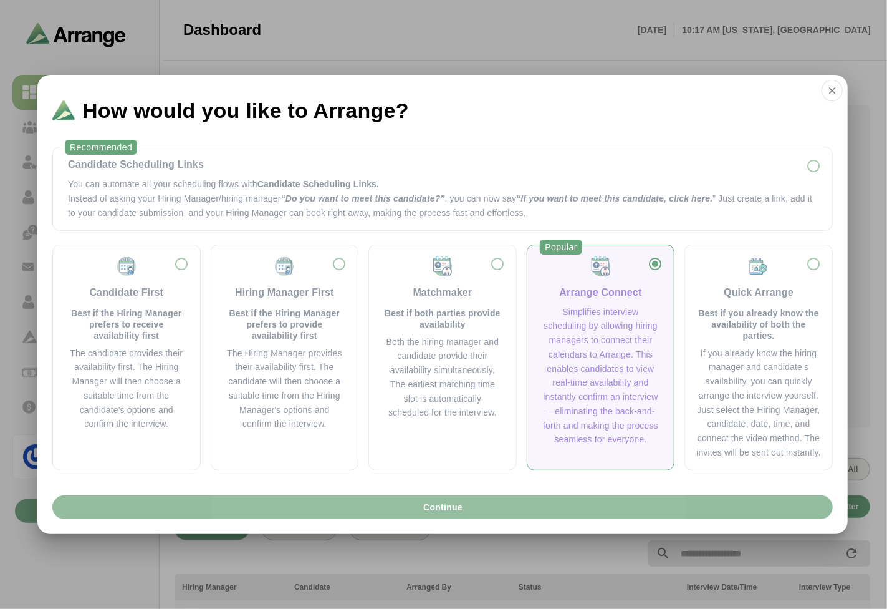
click at [524, 507] on button "Continue" at bounding box center [442, 507] width 781 height 24
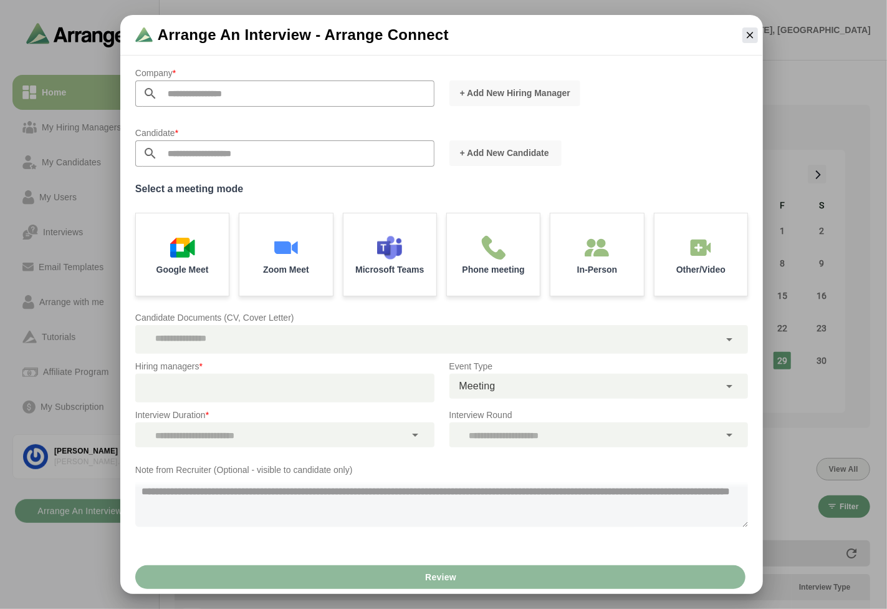
click at [223, 94] on input "text" at bounding box center [296, 93] width 277 height 26
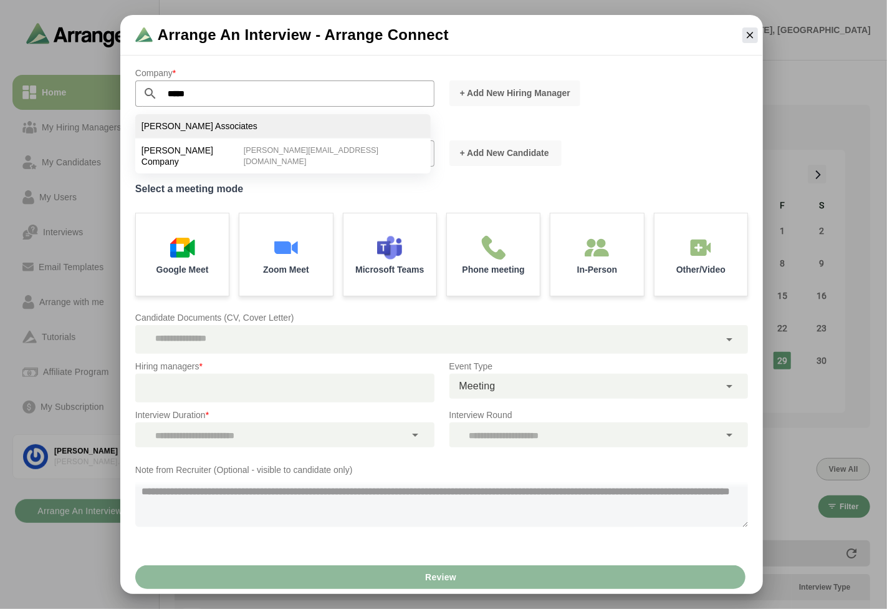
click at [215, 123] on span "[PERSON_NAME] Associates" at bounding box center [200, 125] width 116 height 11
type input "**********"
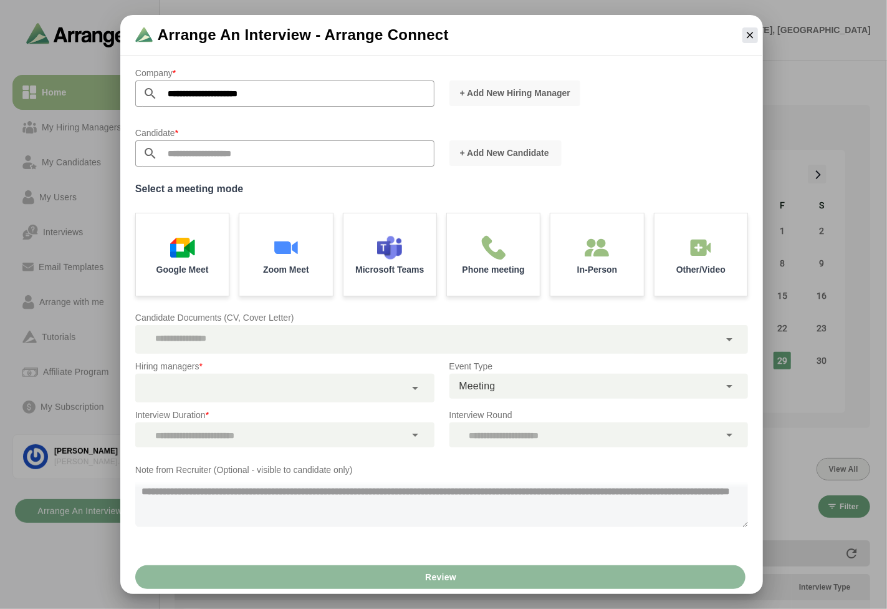
click at [196, 382] on div at bounding box center [270, 388] width 271 height 29
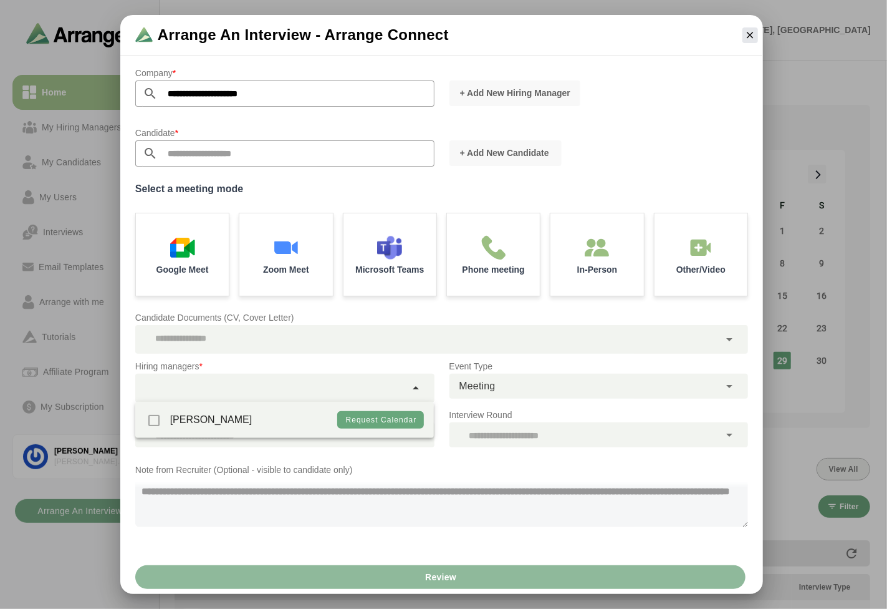
click at [196, 382] on div at bounding box center [270, 388] width 271 height 29
click at [315, 314] on p "Candidate Documents (CV, Cover Letter)" at bounding box center [441, 317] width 613 height 15
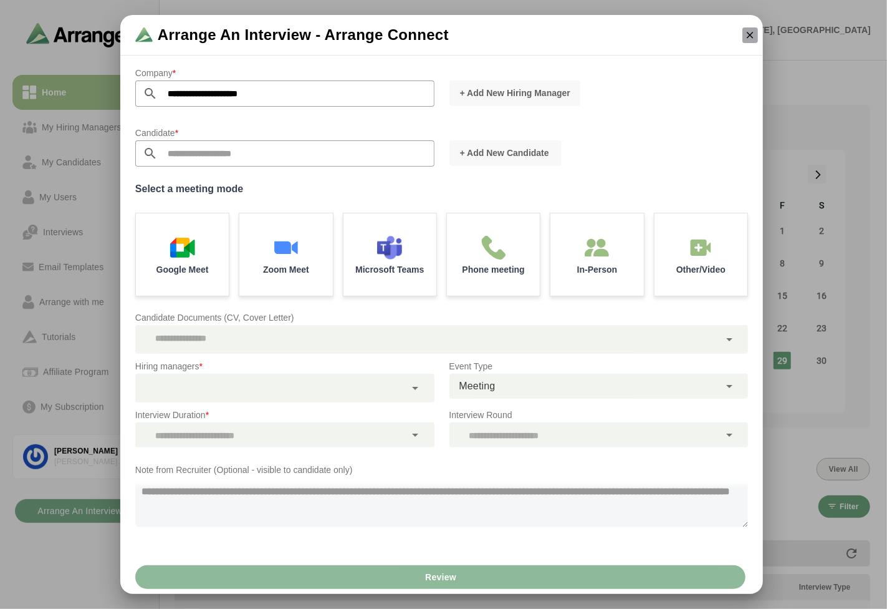
click at [746, 32] on icon "button" at bounding box center [750, 34] width 11 height 11
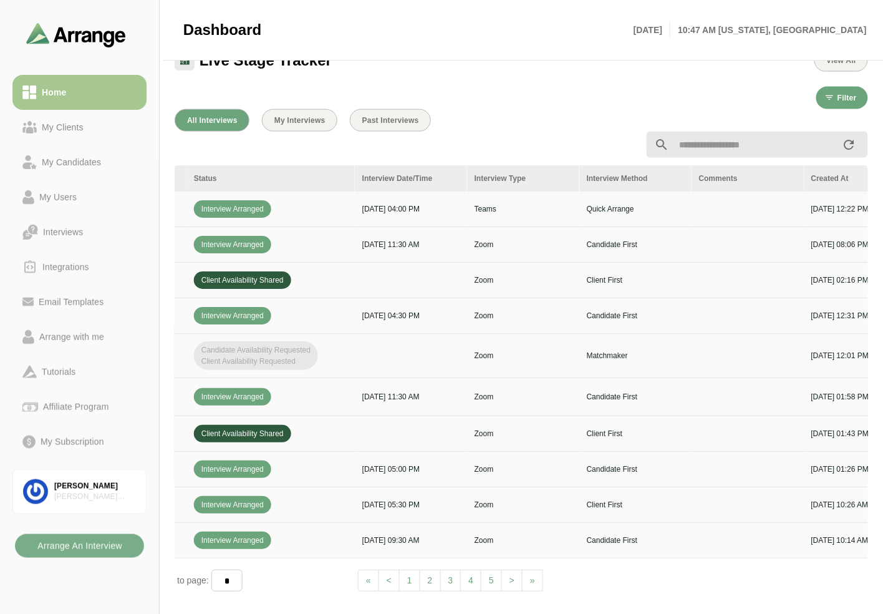
scroll to position [0, 525]
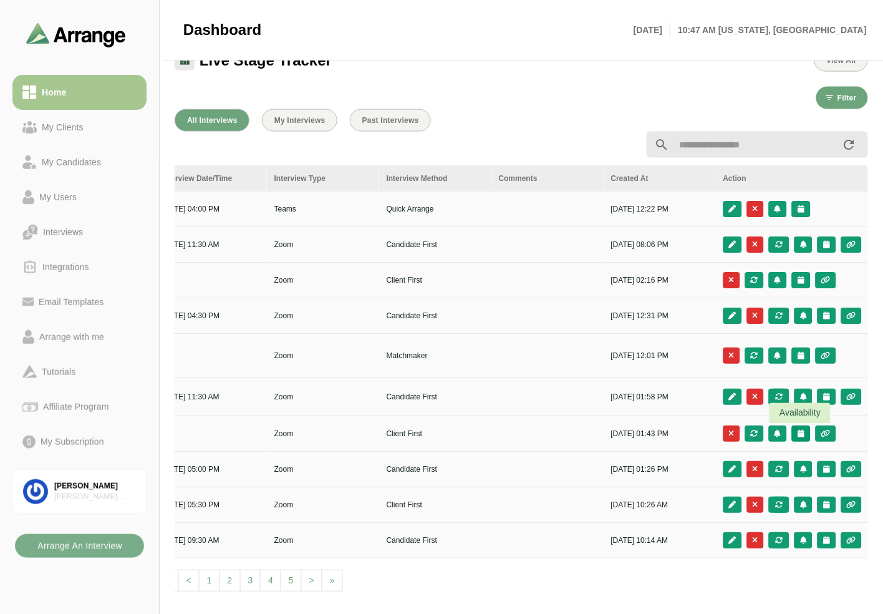
click at [797, 433] on icon "button" at bounding box center [801, 433] width 8 height 7
click at [740, 458] on div "Client Slots" at bounding box center [746, 468] width 92 height 25
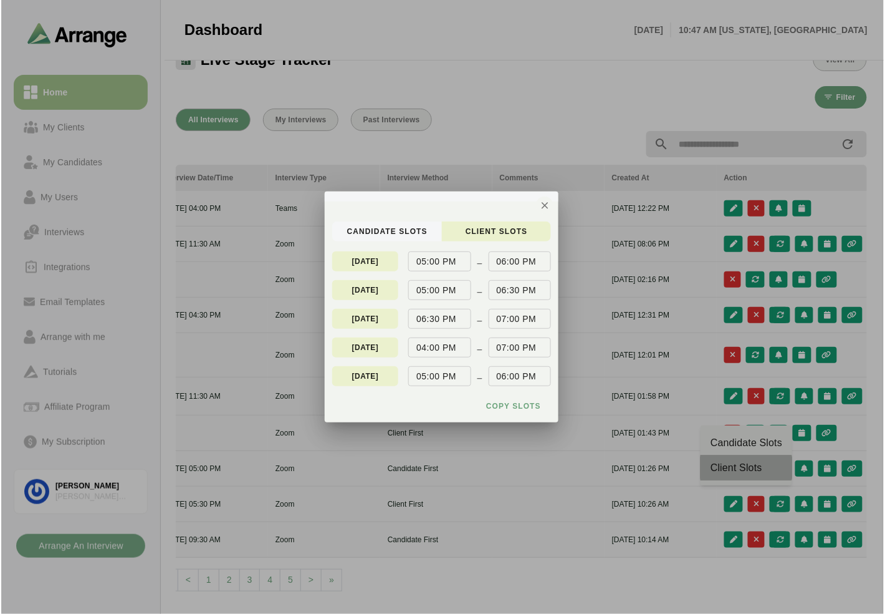
scroll to position [0, 524]
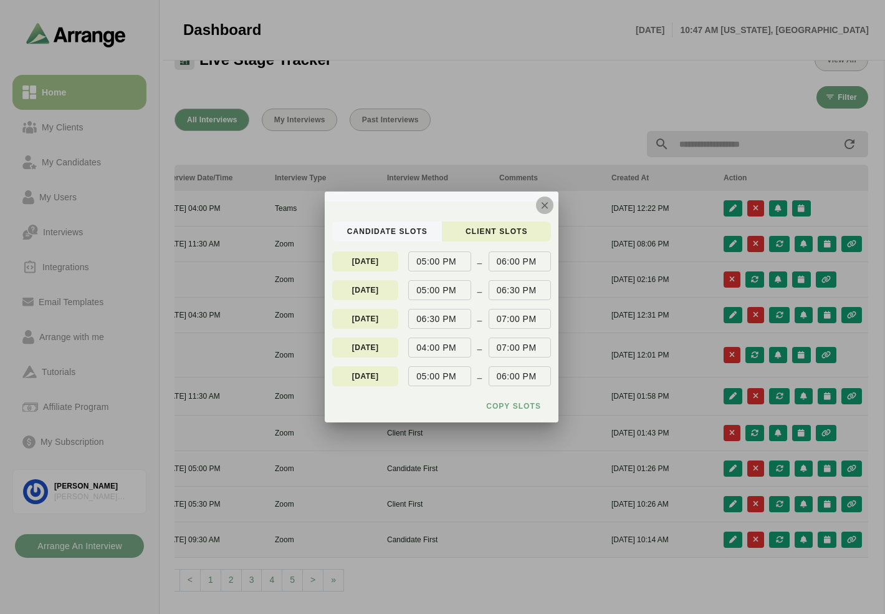
click at [546, 204] on icon "button" at bounding box center [544, 205] width 11 height 11
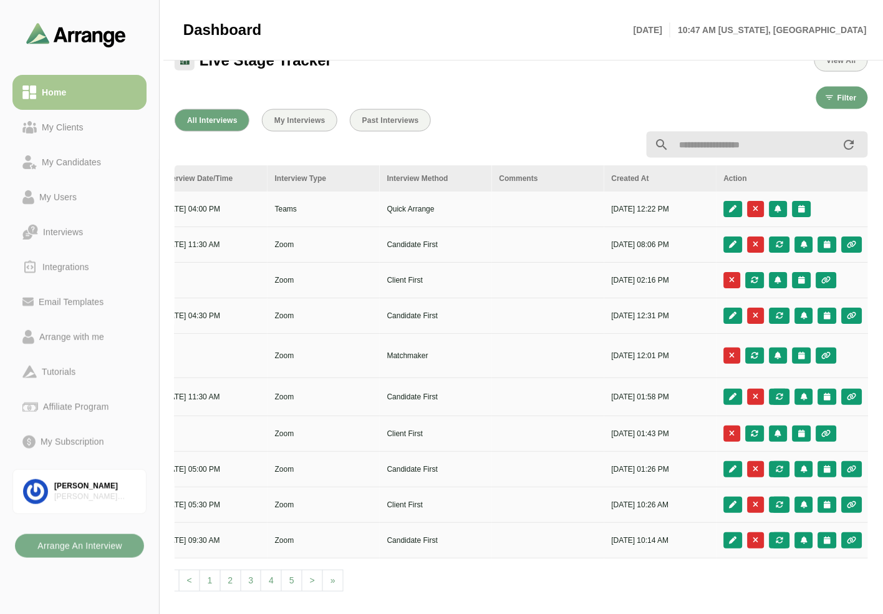
scroll to position [0, 0]
